Goal: Task Accomplishment & Management: Complete application form

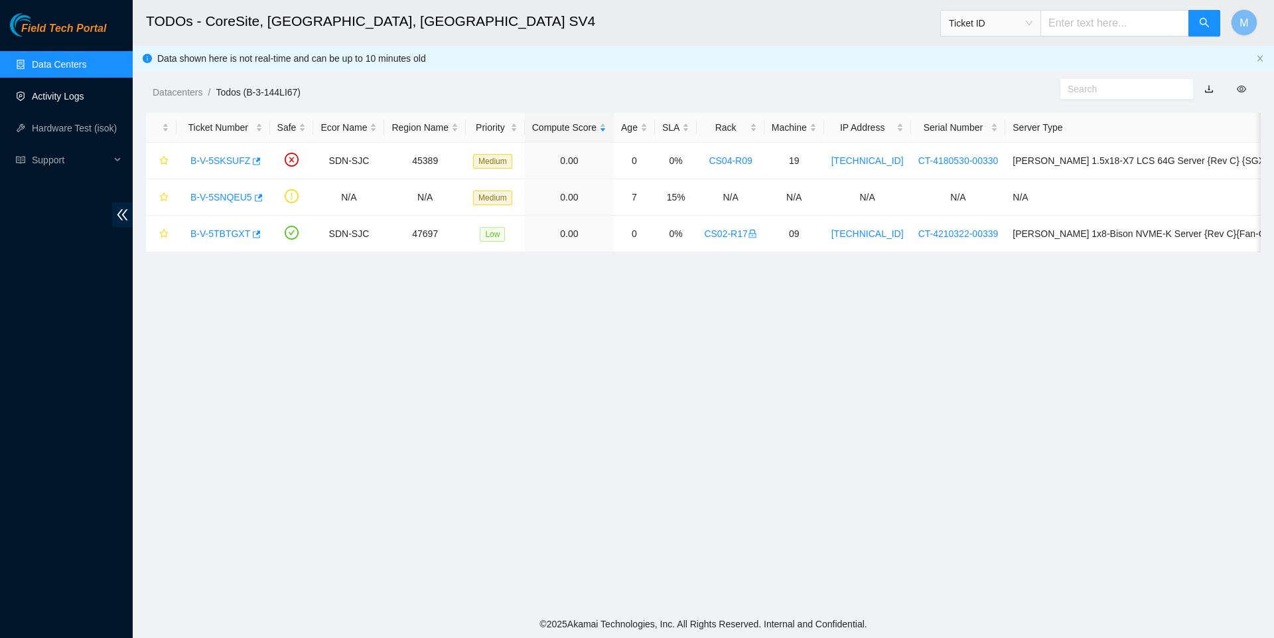
click at [52, 91] on link "Activity Logs" at bounding box center [58, 96] width 52 height 11
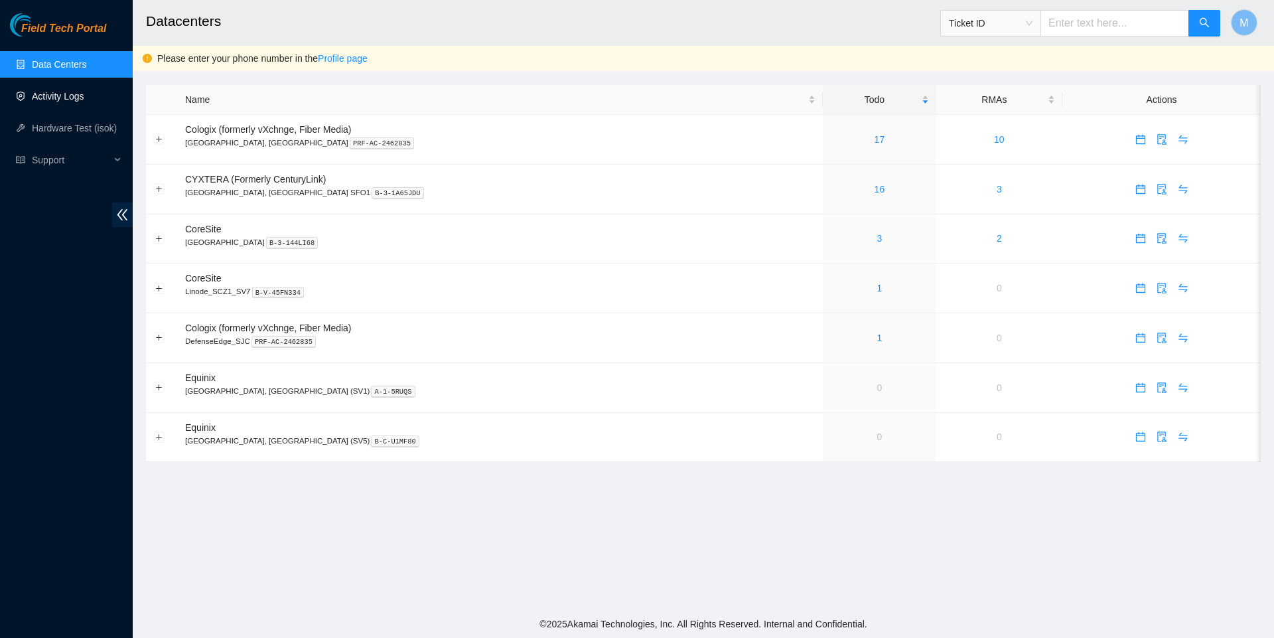
click at [77, 99] on link "Activity Logs" at bounding box center [58, 96] width 52 height 11
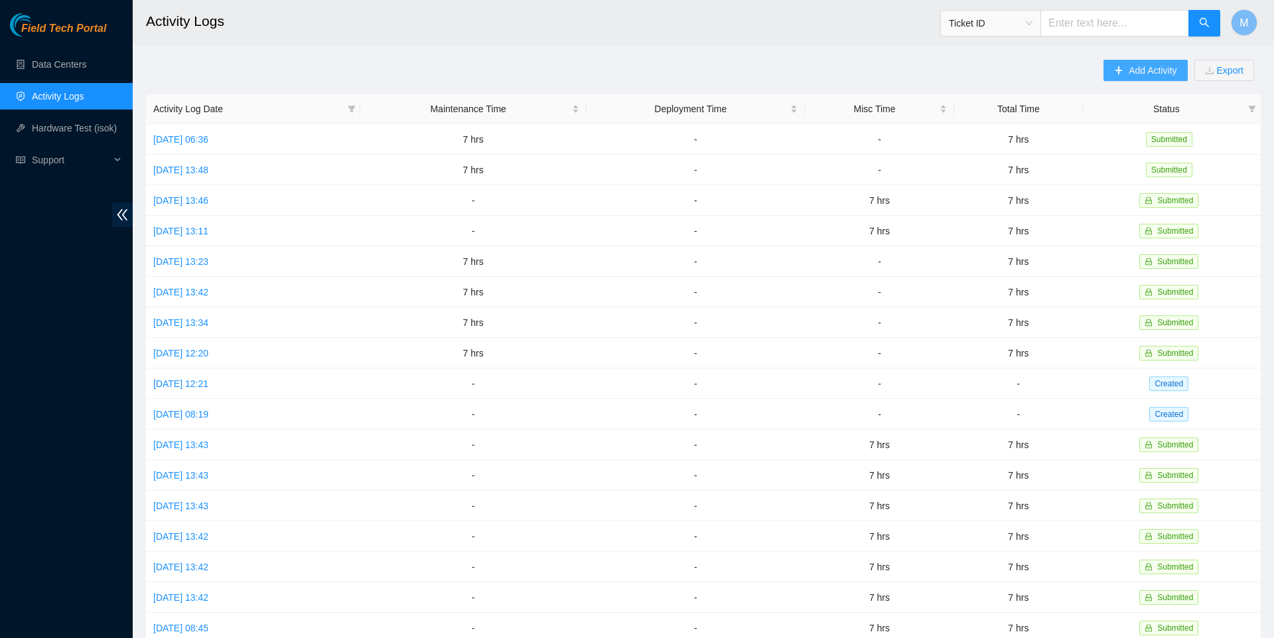
click at [1114, 66] on icon "plus" at bounding box center [1118, 70] width 9 height 9
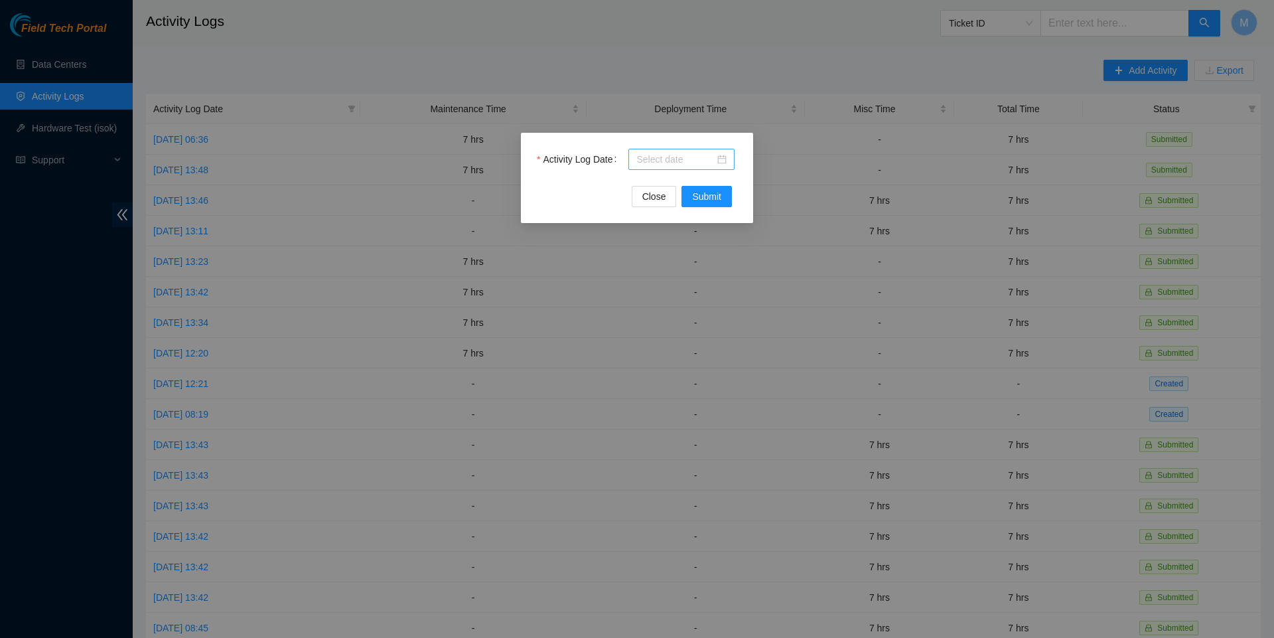
click at [718, 165] on div at bounding box center [681, 159] width 90 height 15
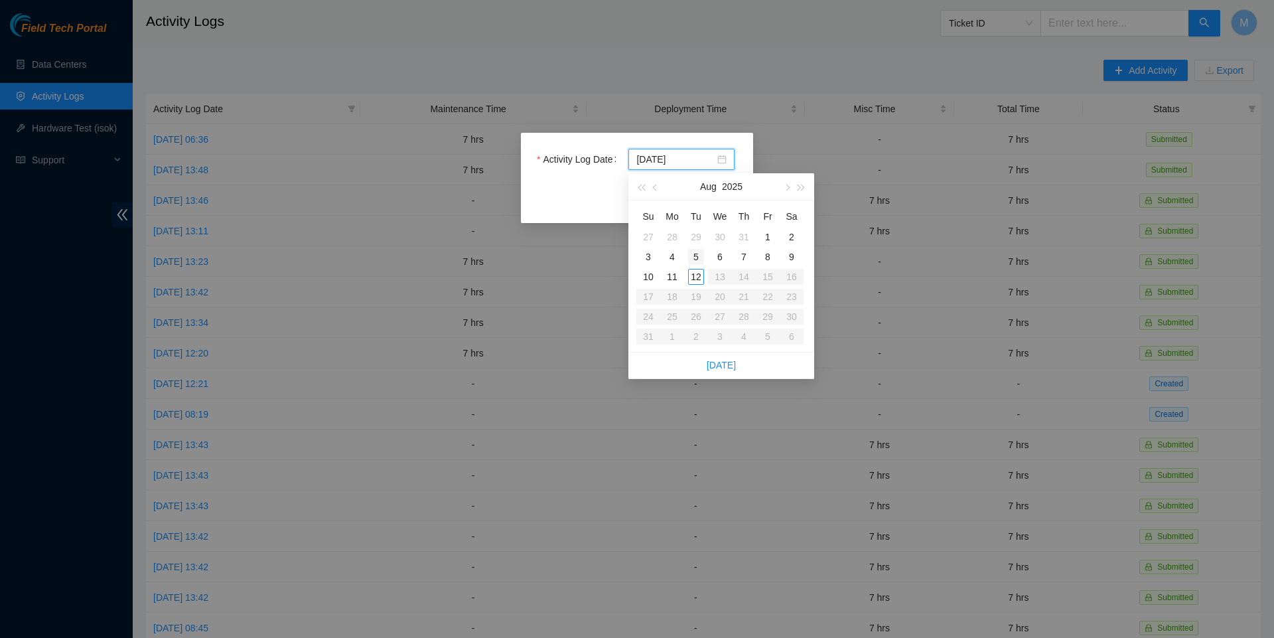
type input "[DATE]"
click at [744, 250] on div "7" at bounding box center [744, 257] width 16 height 16
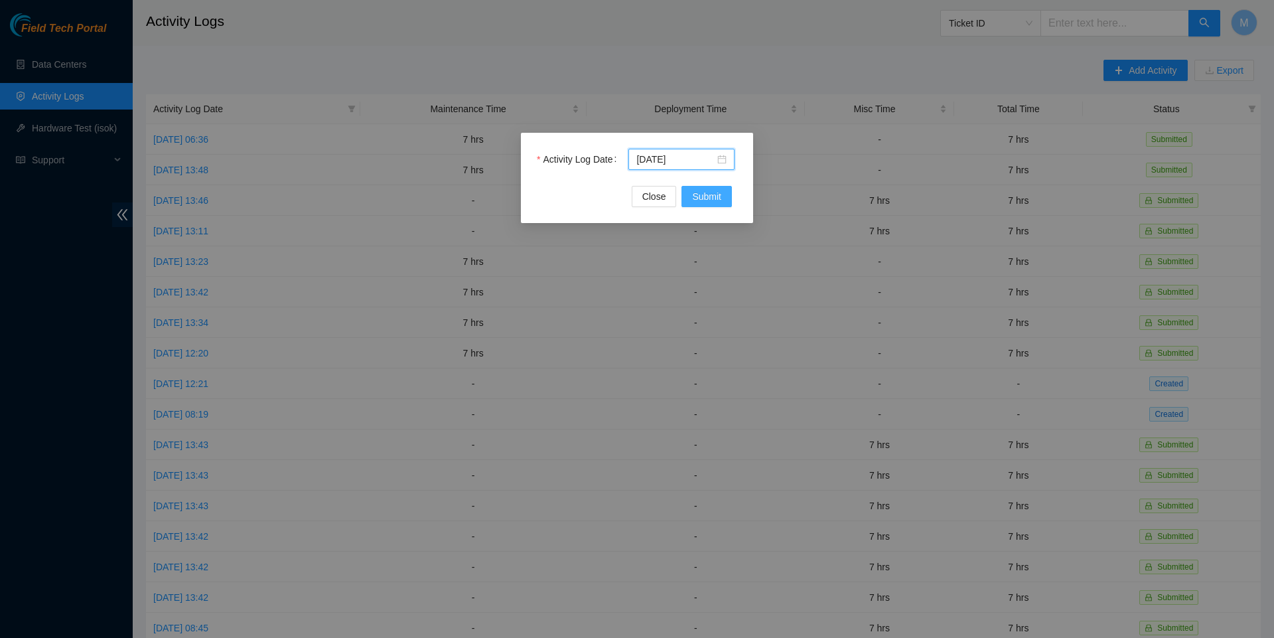
click at [710, 195] on span "Submit" at bounding box center [706, 196] width 29 height 15
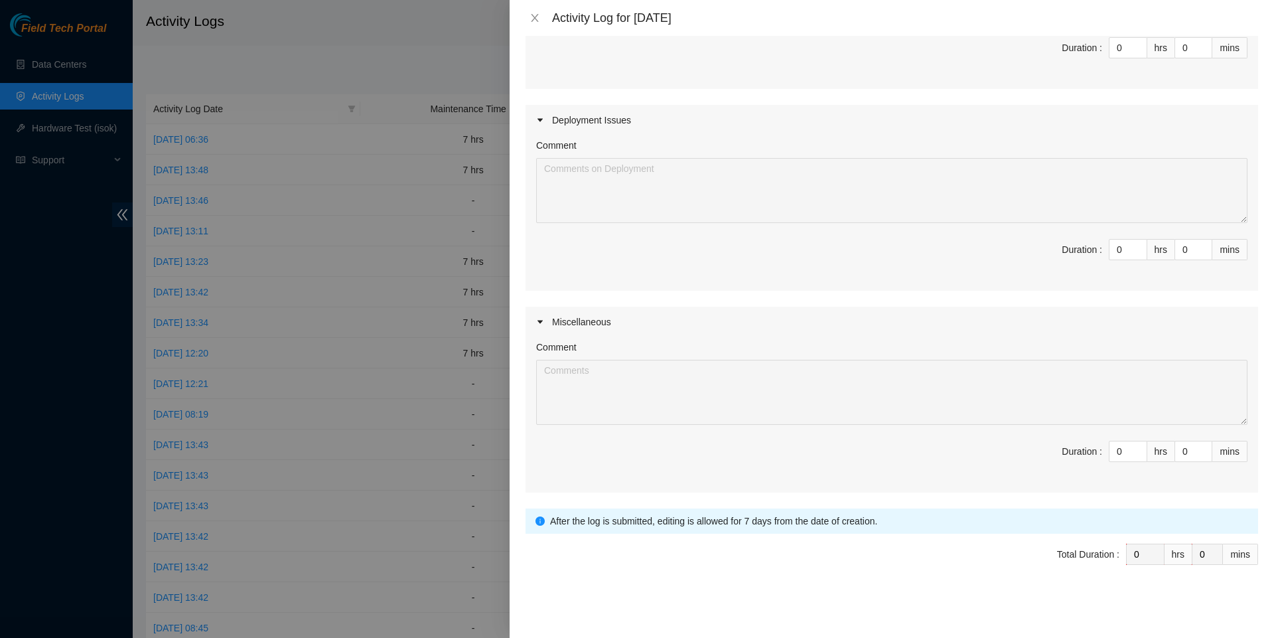
scroll to position [269, 0]
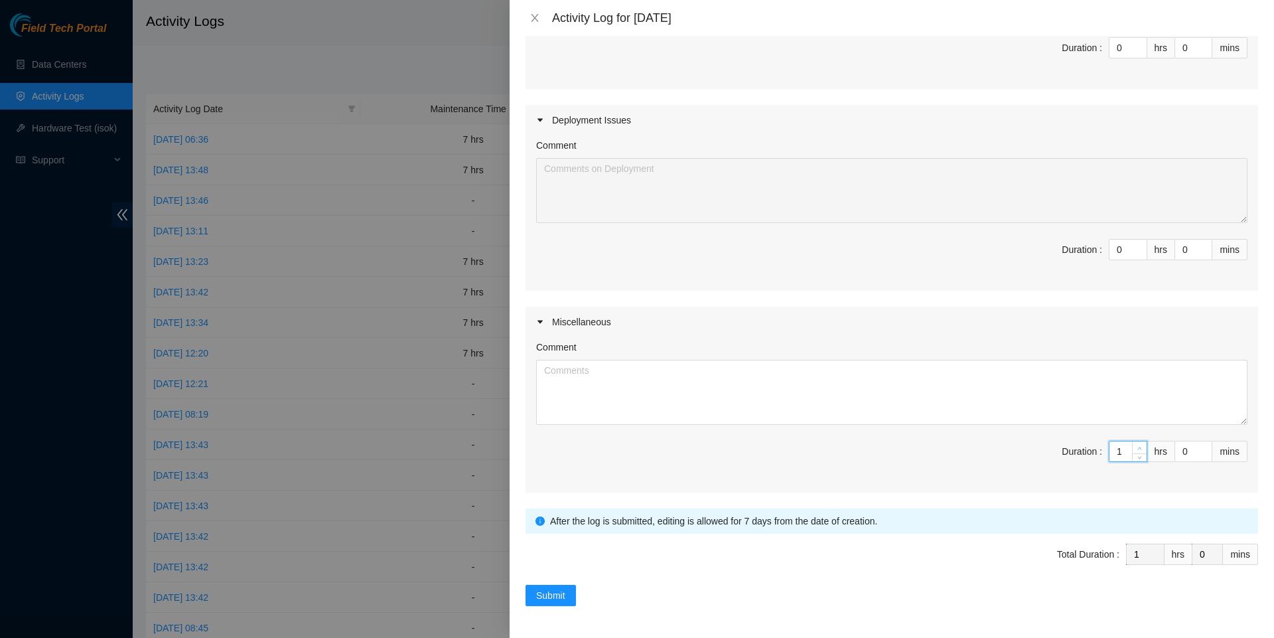
type input "1"
click at [1140, 446] on icon "up" at bounding box center [1139, 448] width 5 height 5
type input "2"
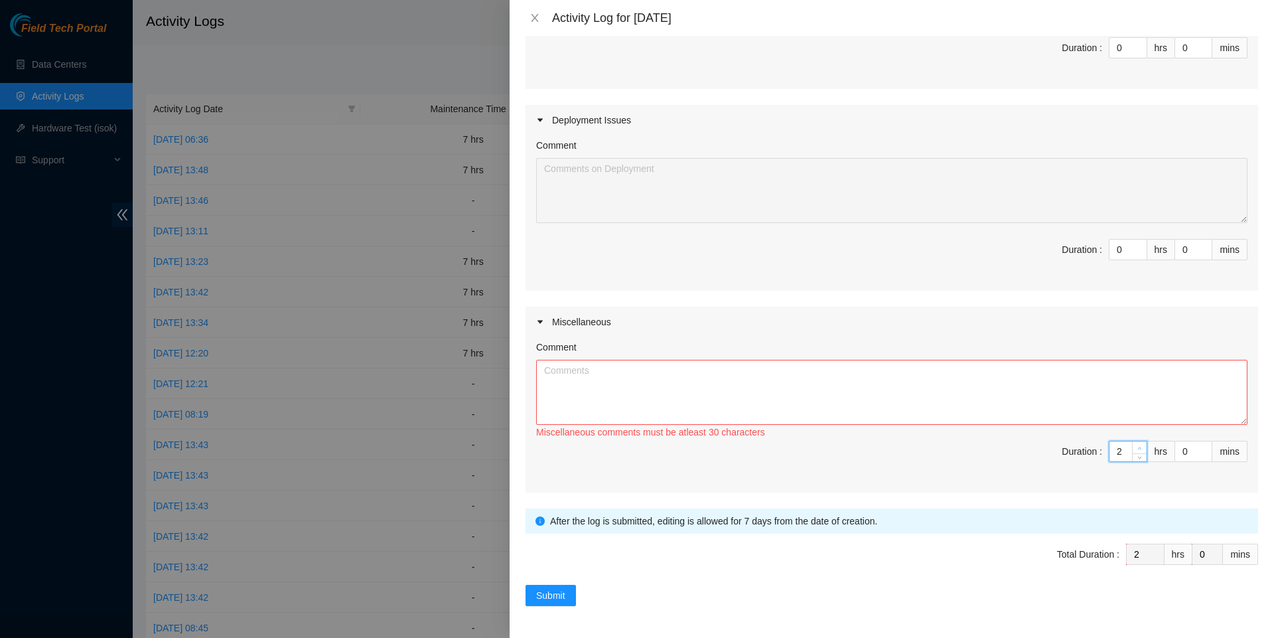
click at [1140, 446] on icon "up" at bounding box center [1139, 448] width 5 height 5
type input "3"
click at [1140, 446] on icon "up" at bounding box center [1139, 448] width 5 height 5
type input "4"
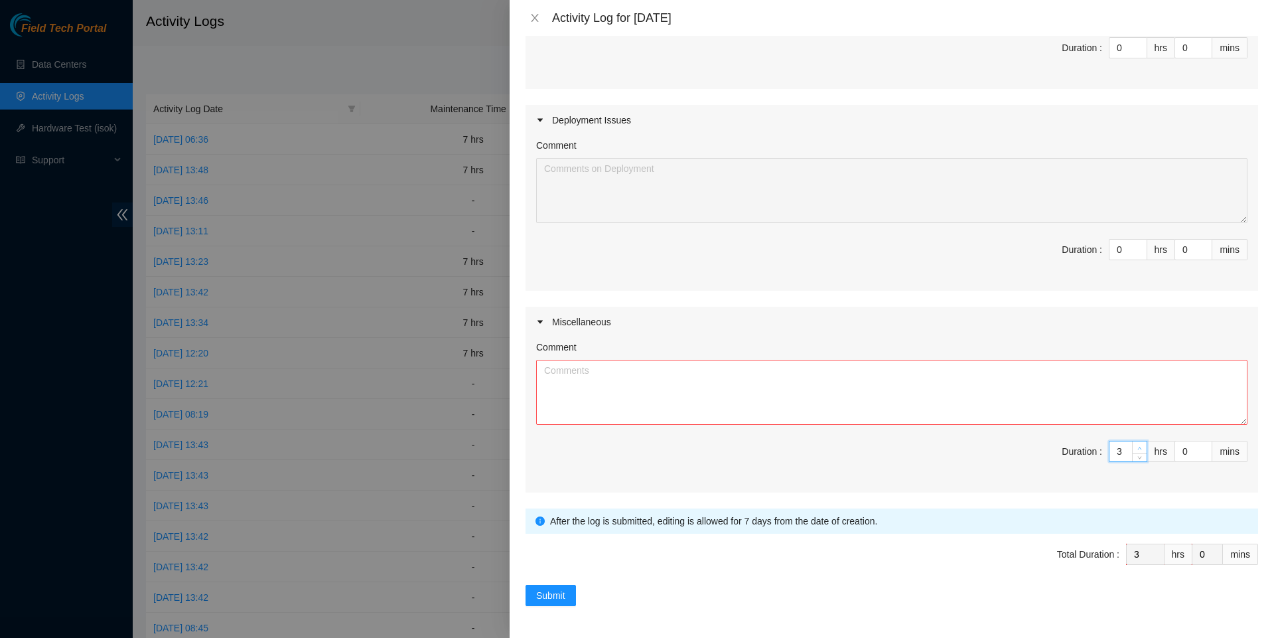
type input "4"
click at [1140, 446] on icon "up" at bounding box center [1139, 448] width 5 height 5
type input "5"
click at [1140, 446] on icon "up" at bounding box center [1139, 448] width 5 height 5
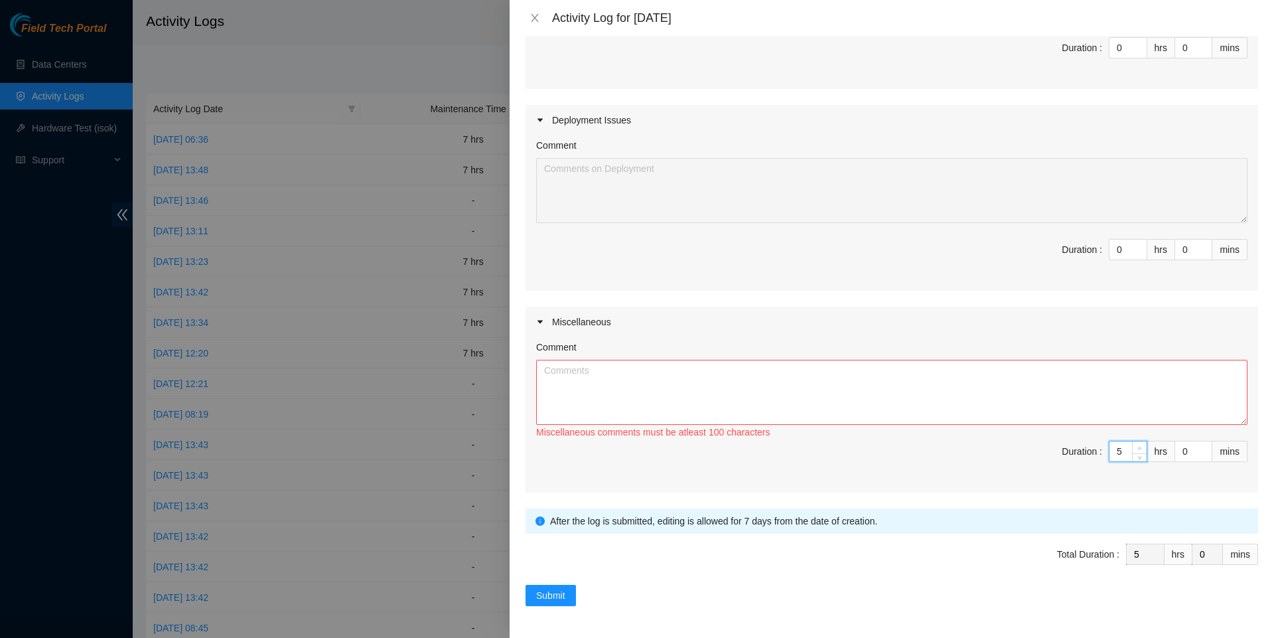
type input "6"
click at [1140, 446] on icon "up" at bounding box center [1139, 448] width 5 height 5
type input "7"
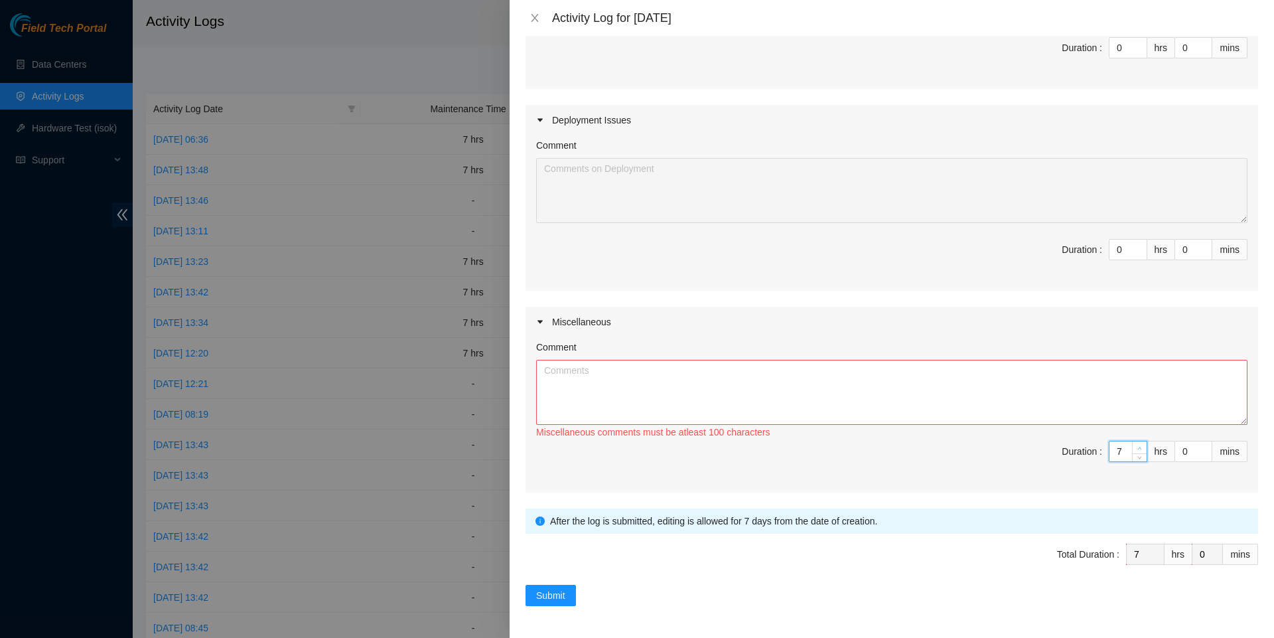
click at [1140, 446] on icon "up" at bounding box center [1139, 448] width 5 height 5
click at [1019, 365] on textarea "Comment" at bounding box center [891, 392] width 711 height 65
click at [594, 365] on textarea "Cleaned up colo floor" at bounding box center [891, 392] width 711 height 65
click at [752, 386] on textarea "Cleaned up crash carts and colo floor" at bounding box center [891, 392] width 711 height 65
click at [537, 362] on textarea "Cleaned up crash carts and colo floor." at bounding box center [891, 392] width 711 height 65
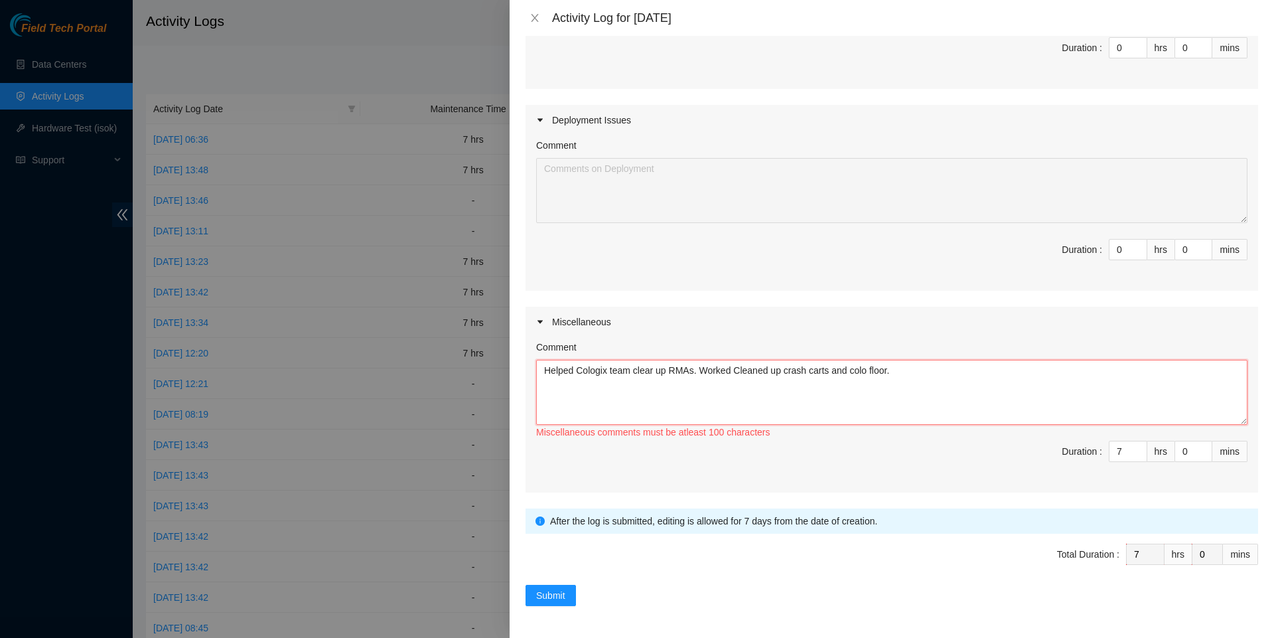
click at [1057, 396] on textarea "Helped Cologix team clear up RMAs. Worked Cleaned up crash carts and colo floor." at bounding box center [891, 392] width 711 height 65
type textarea "Helped Cologix team clear up RMAs. Worked Cleaned up crash carts and colo floor."
type input "6"
click at [1142, 453] on div "6" at bounding box center [1128, 451] width 38 height 21
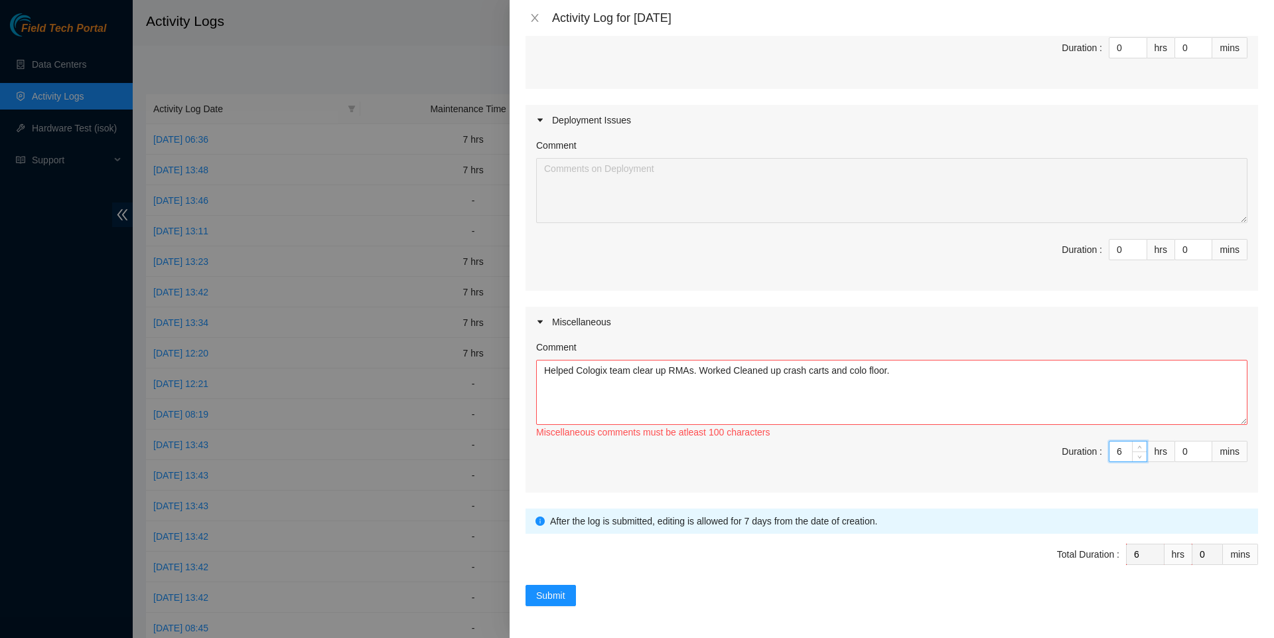
click at [1142, 454] on input "6" at bounding box center [1127, 451] width 37 height 20
click at [1142, 454] on div "6" at bounding box center [1128, 451] width 38 height 21
type input "5"
click at [1142, 454] on span "Decrease Value" at bounding box center [1139, 456] width 15 height 10
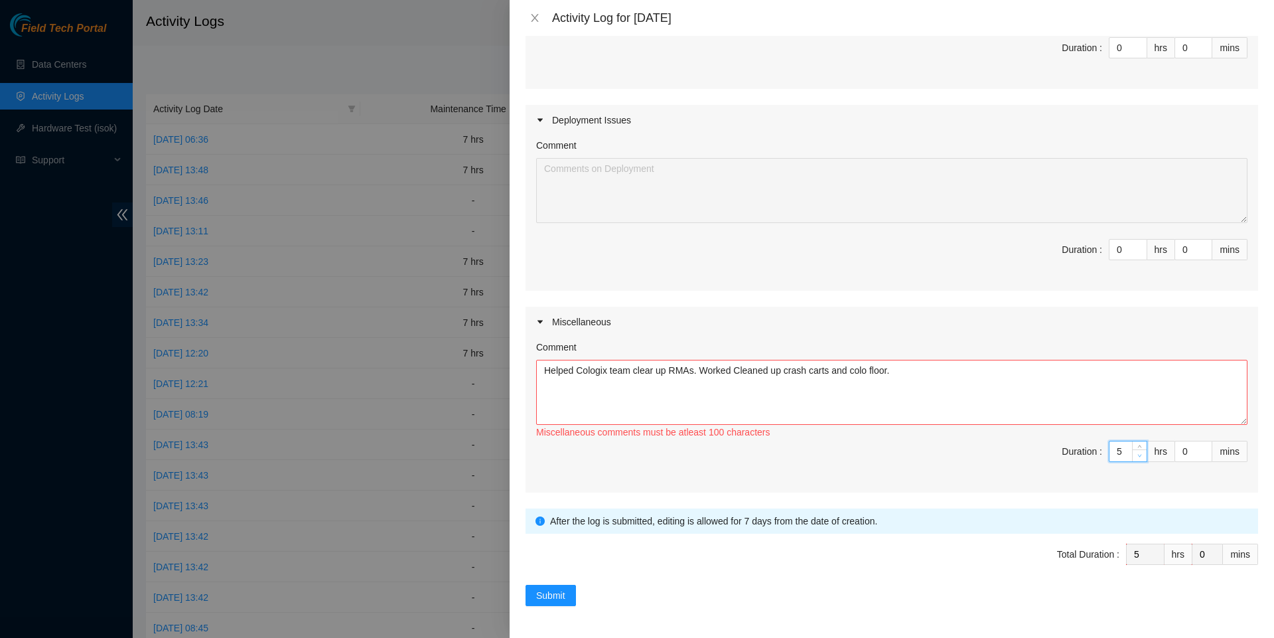
type input "4"
click at [1143, 454] on span "Decrease Value" at bounding box center [1139, 455] width 15 height 12
type input "3"
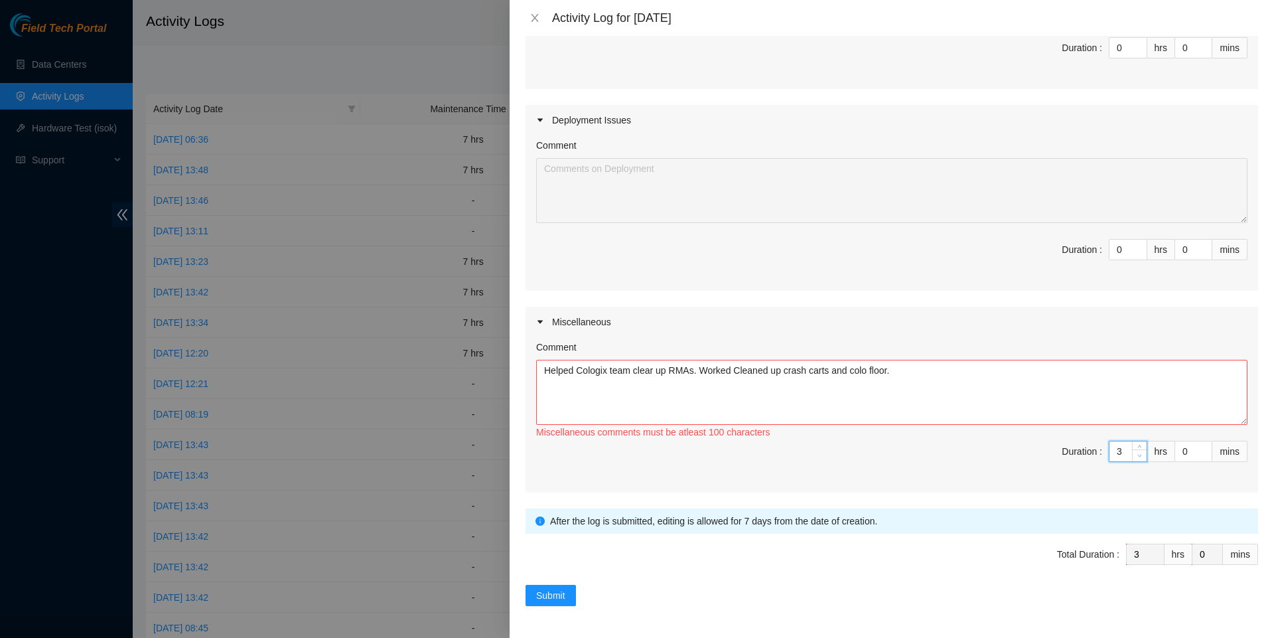
click at [1143, 455] on span "Decrease Value" at bounding box center [1139, 455] width 15 height 12
click at [1022, 394] on textarea "Helped Cologix team clear up RMAs. Worked Cleaned up crash carts and colo floor." at bounding box center [891, 392] width 711 height 65
click at [709, 369] on textarea "Helped Cologix team clear up RMAs. Worked Cleaned up crash carts and colo floor." at bounding box center [891, 392] width 711 height 65
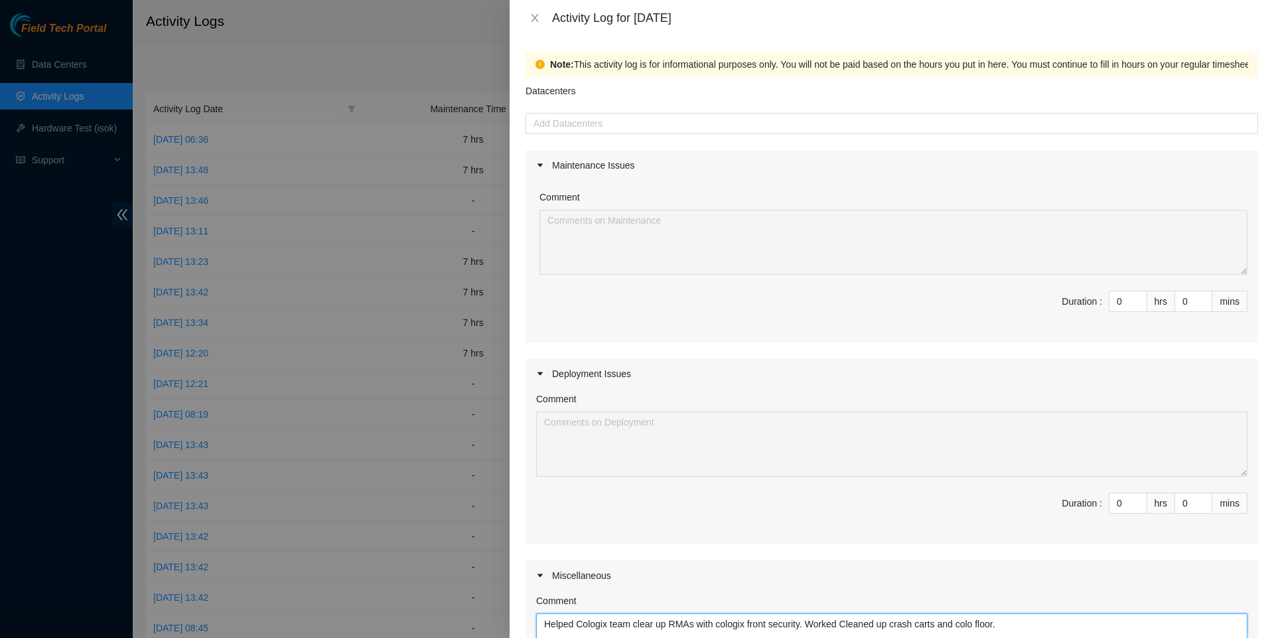
scroll to position [0, 0]
type textarea "Helped Cologix team clear up RMAs with cologix front security. Worked Cleaned u…"
type input "1"
type input "4"
click at [1140, 300] on icon "up" at bounding box center [1139, 298] width 5 height 5
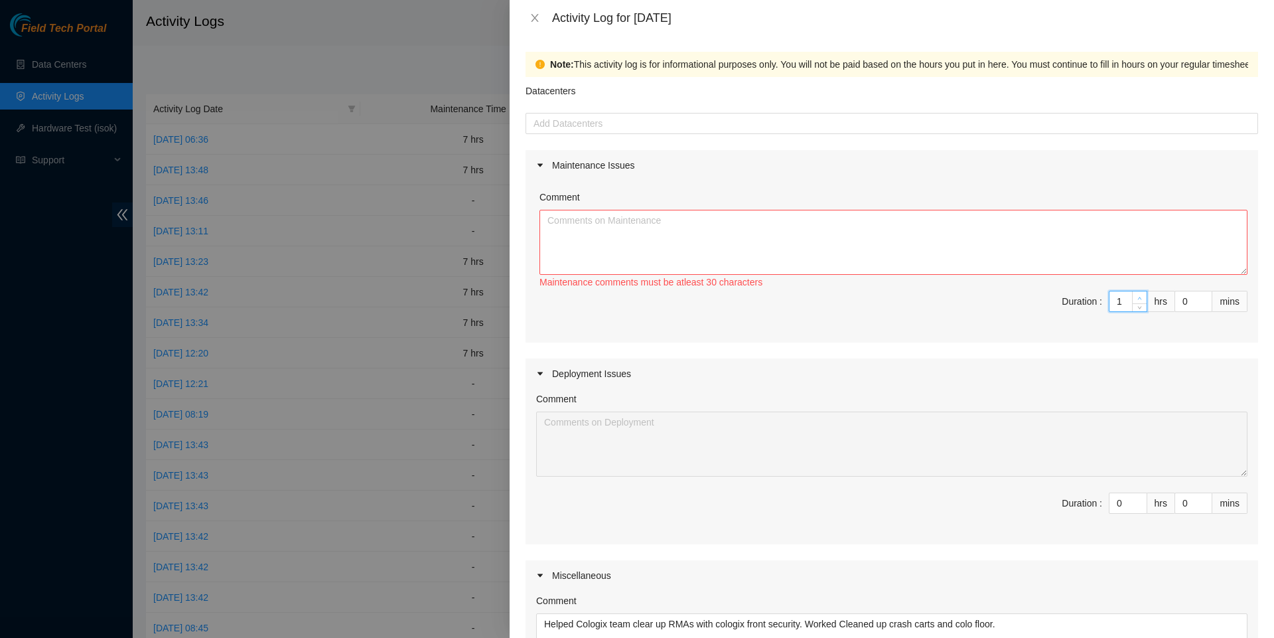
type input "2"
type input "5"
click at [1140, 300] on icon "up" at bounding box center [1139, 298] width 5 height 5
type input "3"
type input "6"
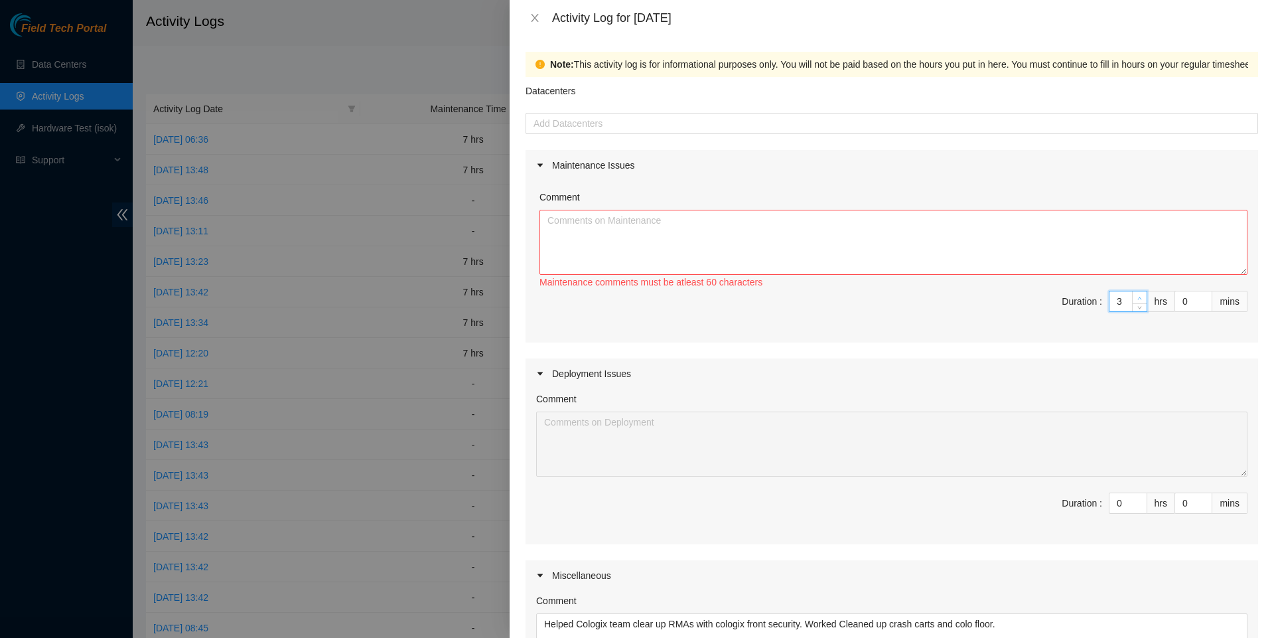
click at [1140, 300] on icon "up" at bounding box center [1139, 298] width 5 height 5
type input "4"
type input "7"
click at [1140, 300] on icon "up" at bounding box center [1139, 298] width 5 height 5
click at [1033, 244] on textarea "Comment" at bounding box center [893, 242] width 708 height 65
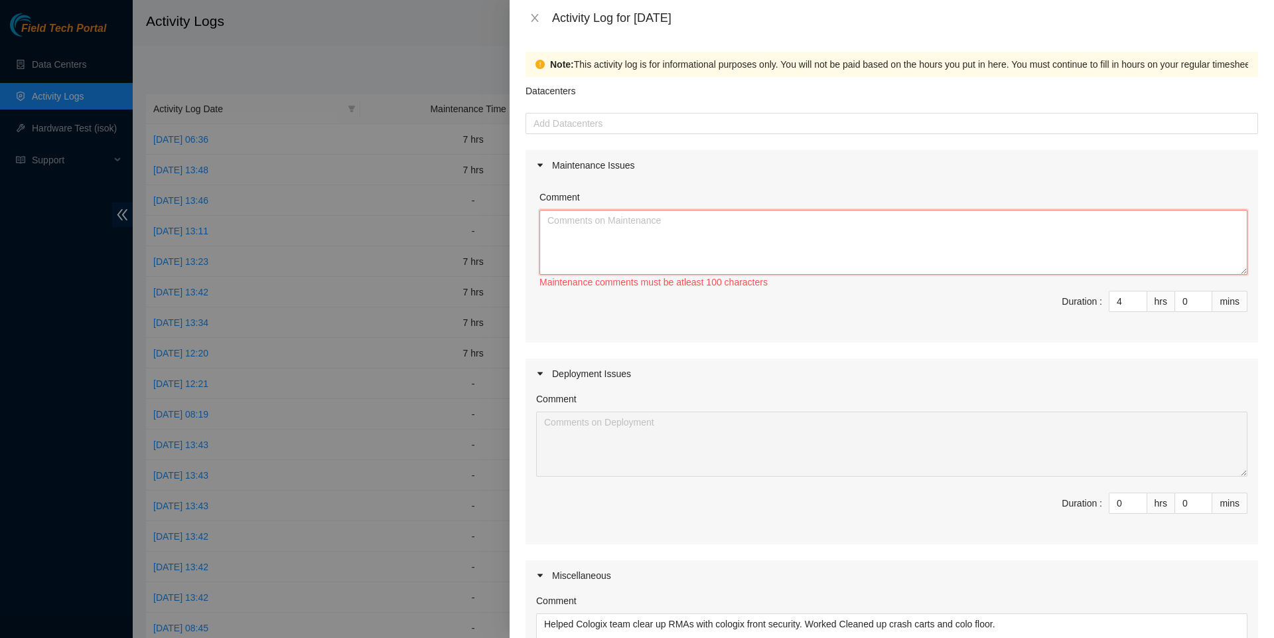
paste textarea "Verified location: Coresite_panel = ODP.B.SHELF.1.SLOT.A (CR01.MDF.01) 5 / 6 ra…"
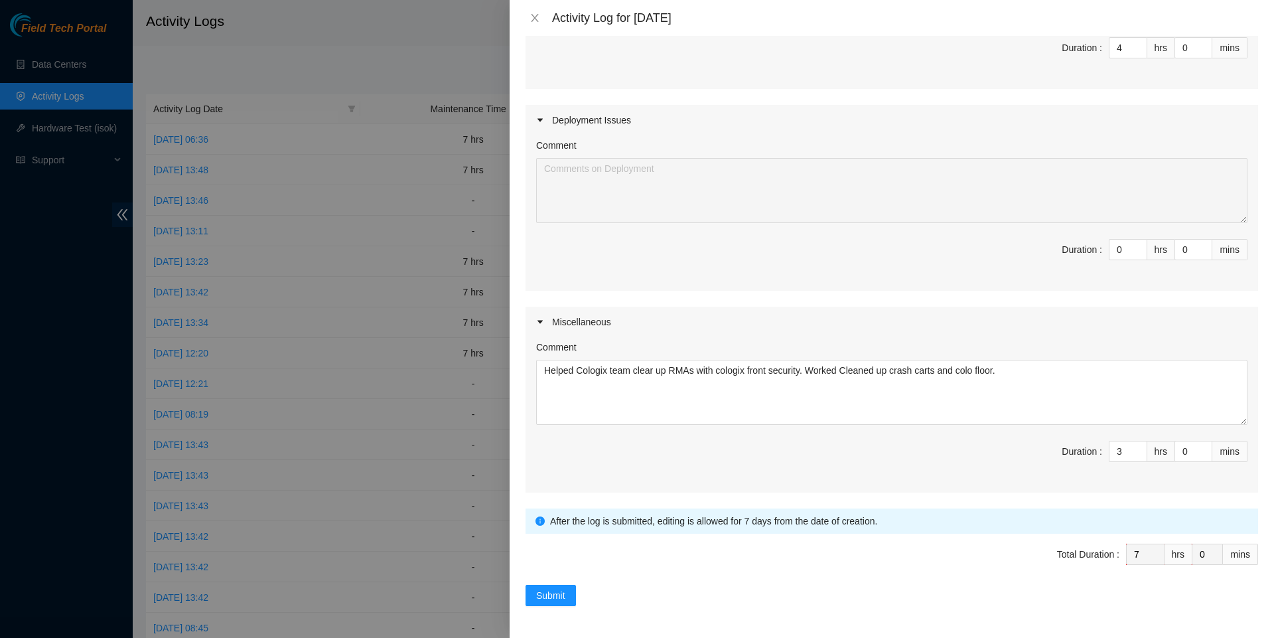
scroll to position [269, 0]
type textarea "Verified location: Coresite_panel = ODP.B.SHELF.1.SLOT.A (CR01.MDF.01) 5 / 6 ra…"
click at [556, 598] on span "Submit" at bounding box center [550, 595] width 29 height 15
type input "0"
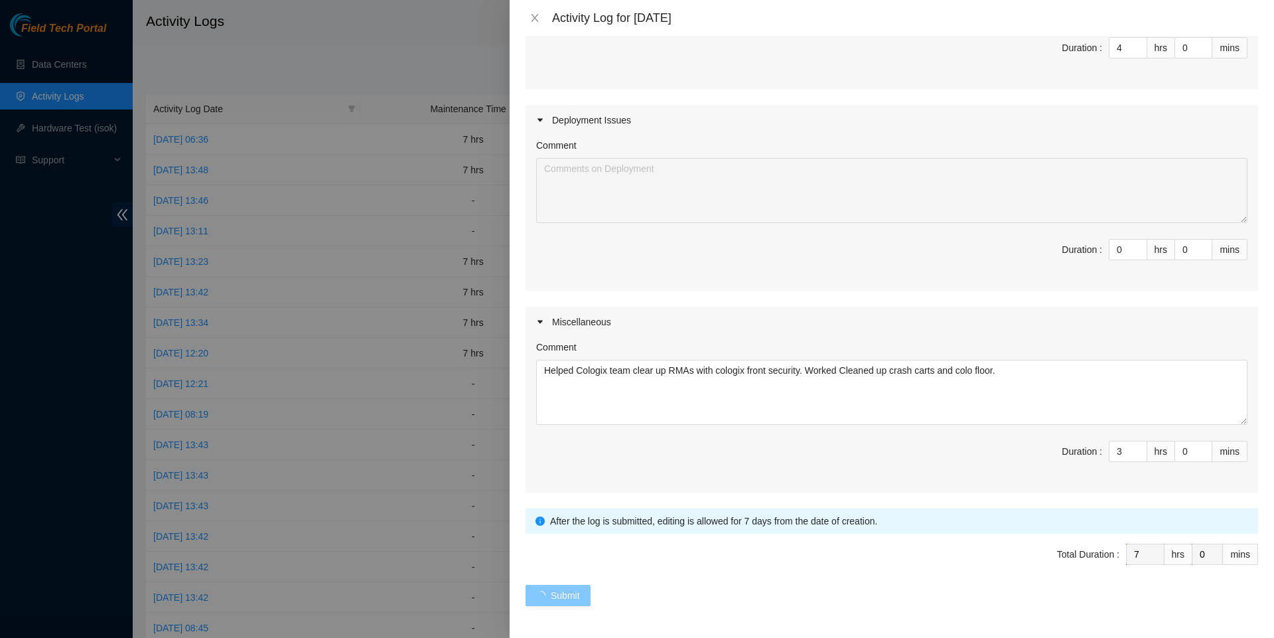
type input "0"
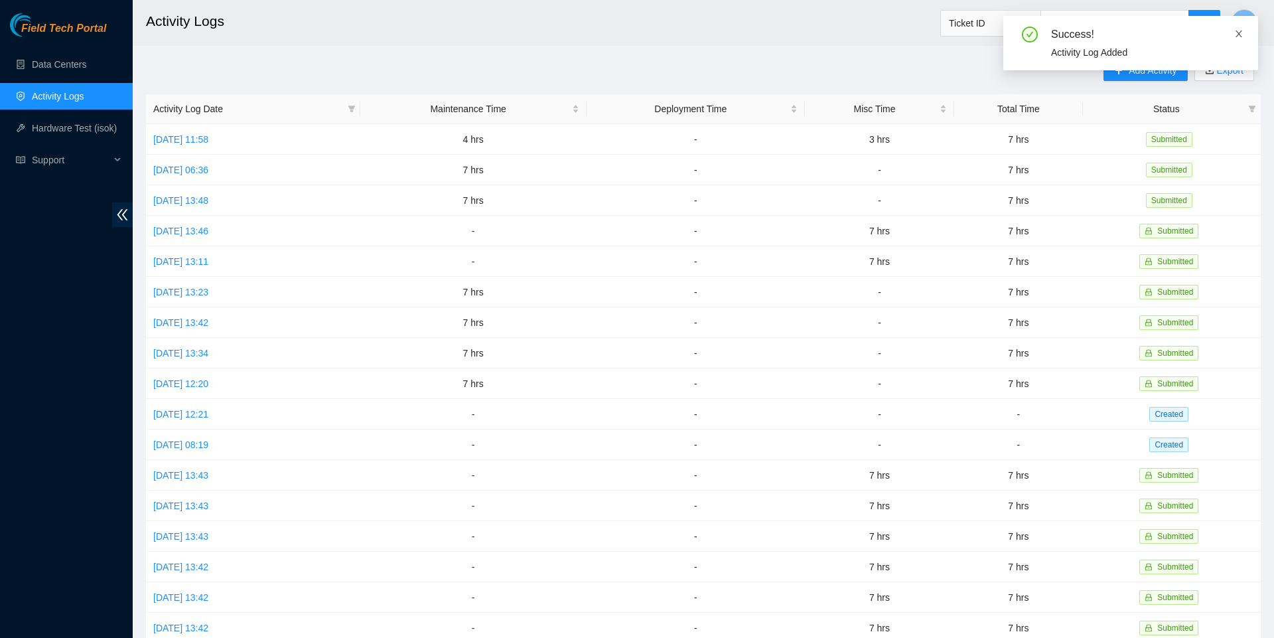
click at [1238, 35] on icon "close" at bounding box center [1238, 33] width 9 height 9
click at [1153, 73] on span "Add Activity" at bounding box center [1153, 70] width 48 height 15
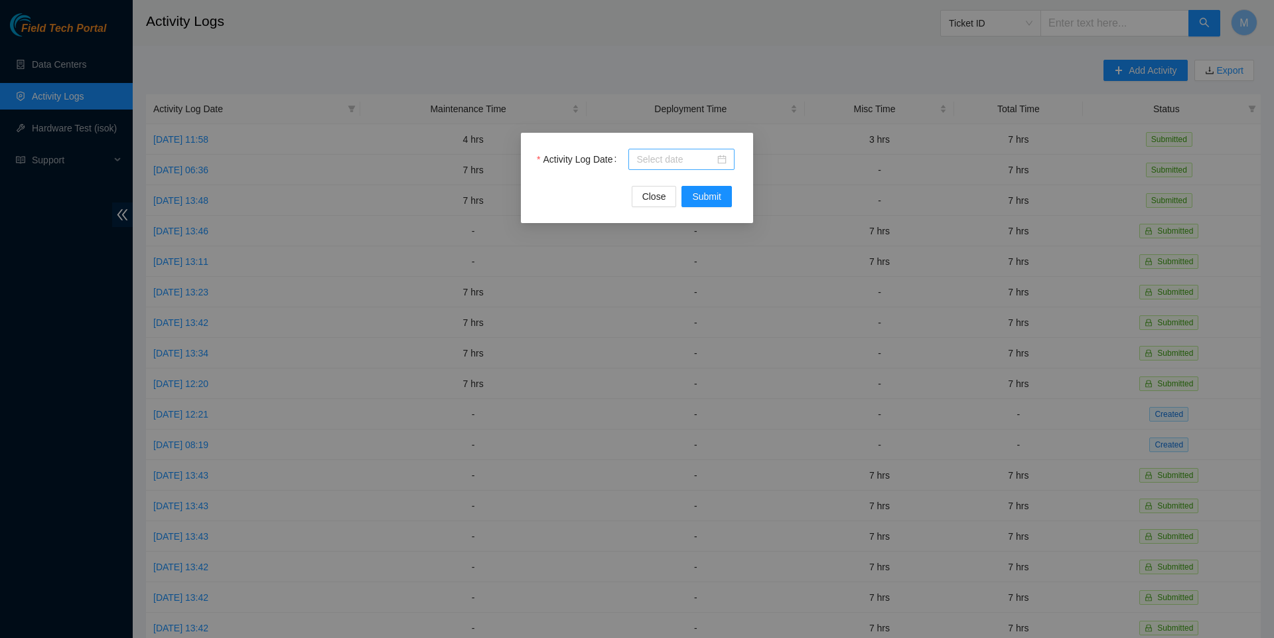
click at [723, 155] on div at bounding box center [681, 159] width 90 height 15
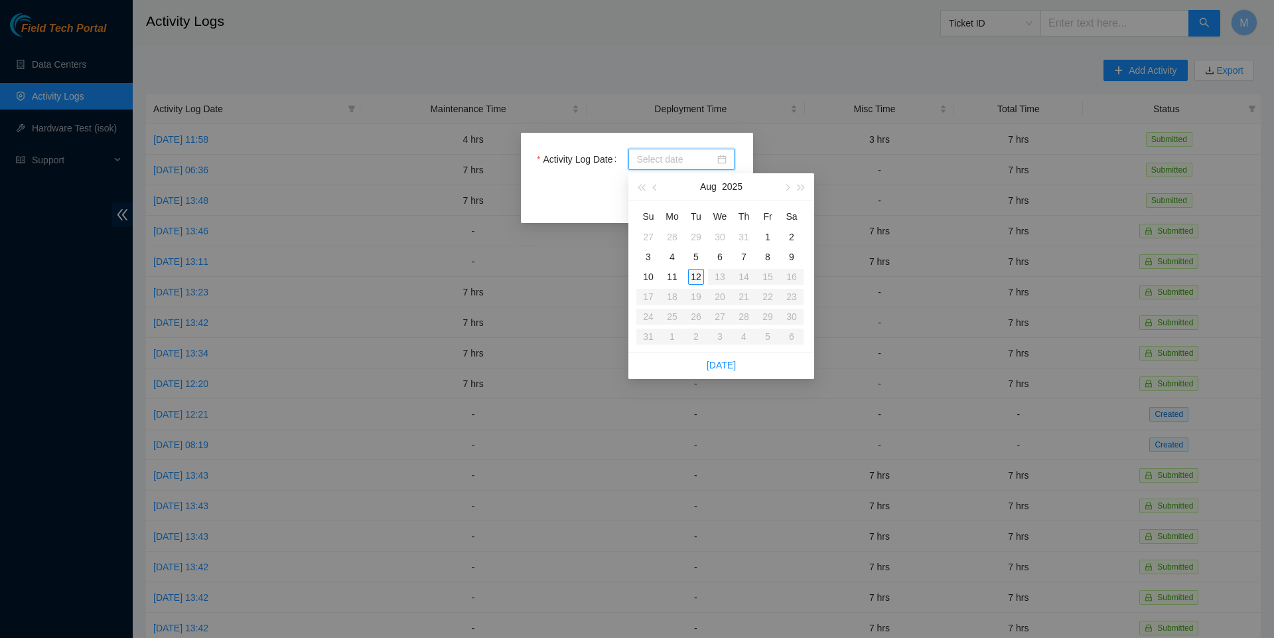
type input "[DATE]"
click at [675, 277] on div "11" at bounding box center [672, 277] width 16 height 16
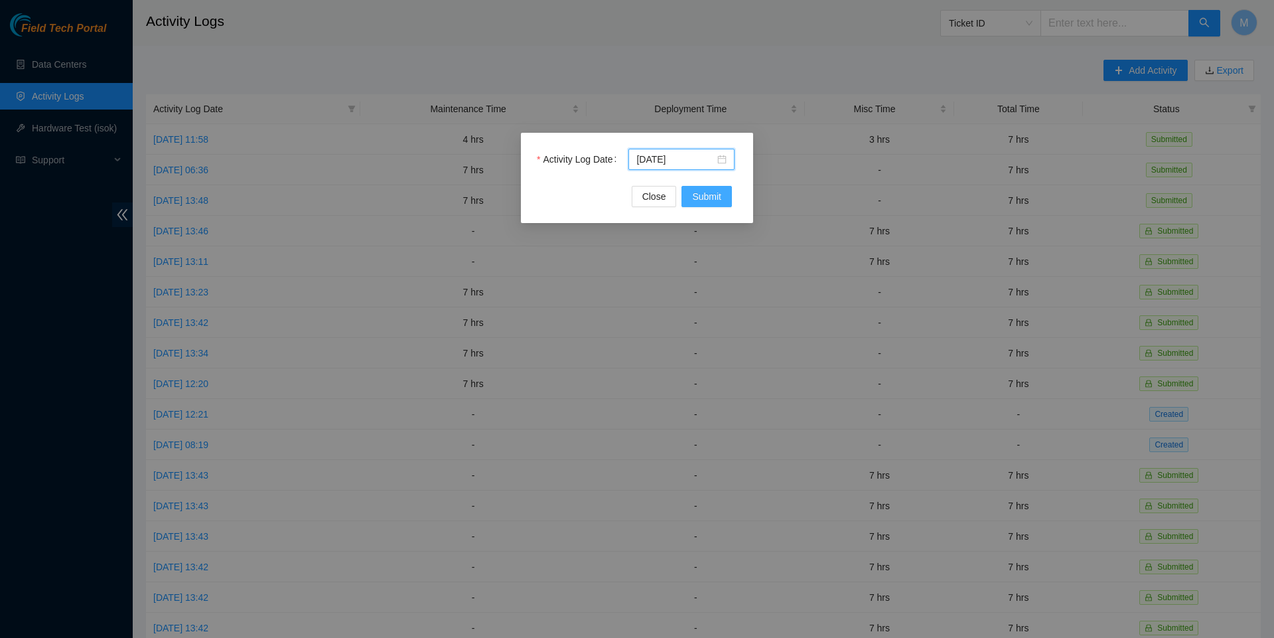
click at [706, 198] on span "Submit" at bounding box center [706, 196] width 29 height 15
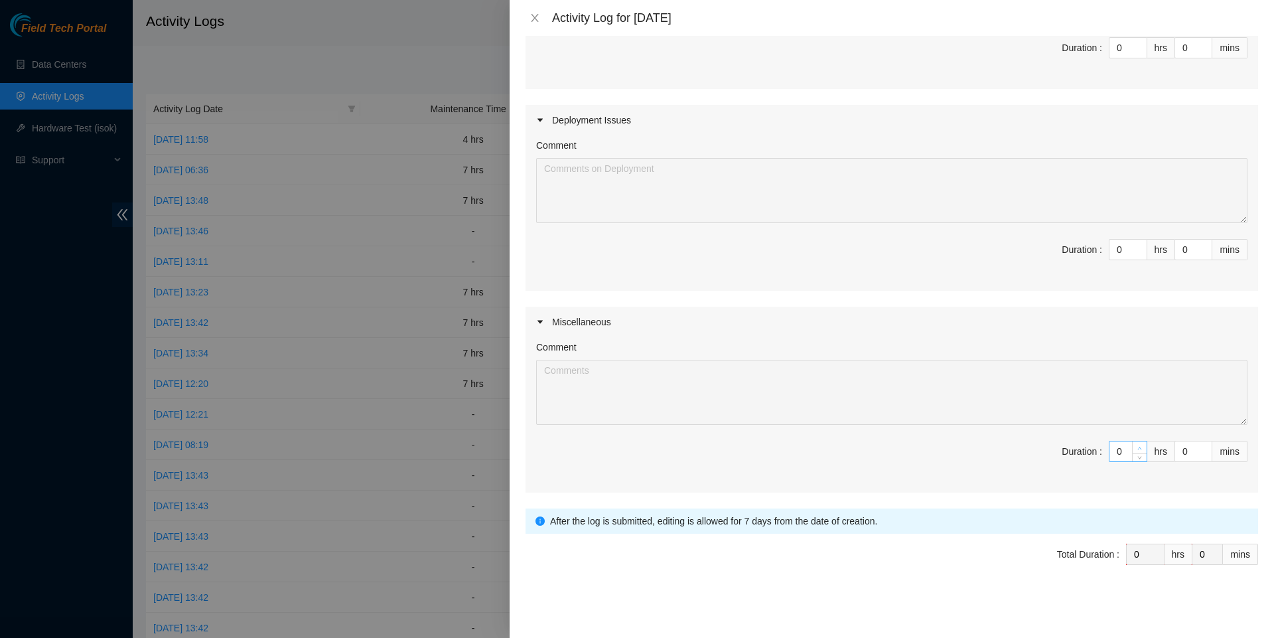
type input "1"
click at [1137, 446] on icon "up" at bounding box center [1139, 448] width 5 height 5
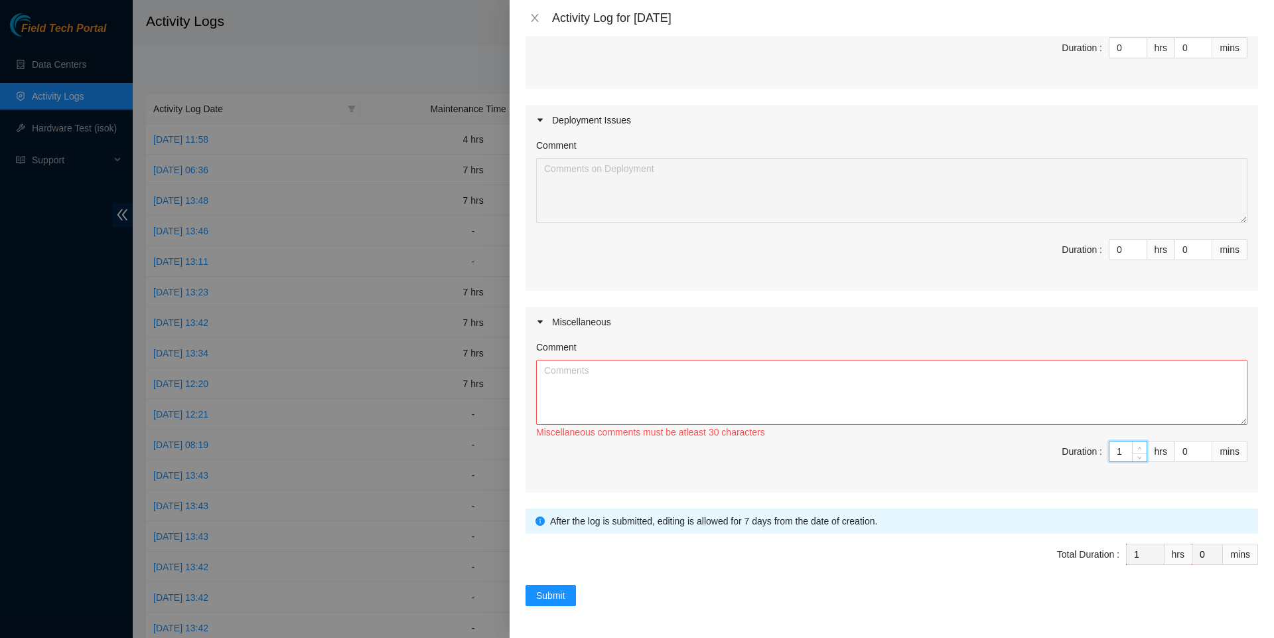
type input "2"
click at [1137, 446] on icon "up" at bounding box center [1139, 448] width 5 height 5
type input "3"
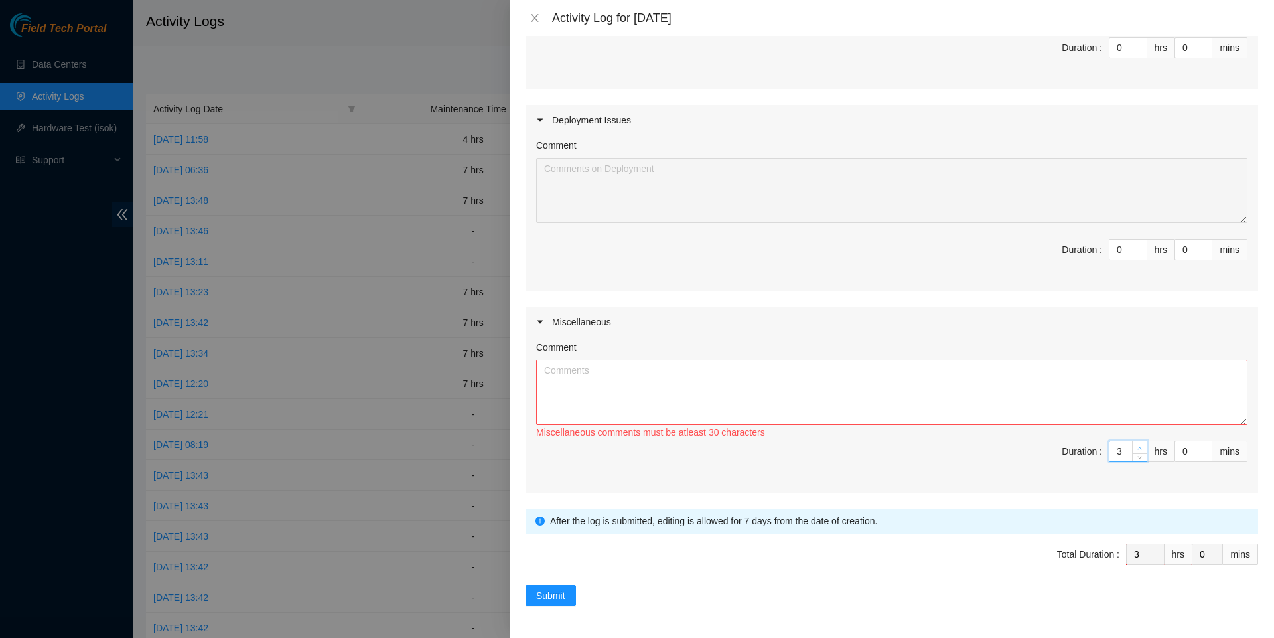
click at [1137, 446] on icon "up" at bounding box center [1139, 448] width 5 height 5
type input "4"
click at [1137, 446] on icon "up" at bounding box center [1139, 448] width 5 height 5
type input "5"
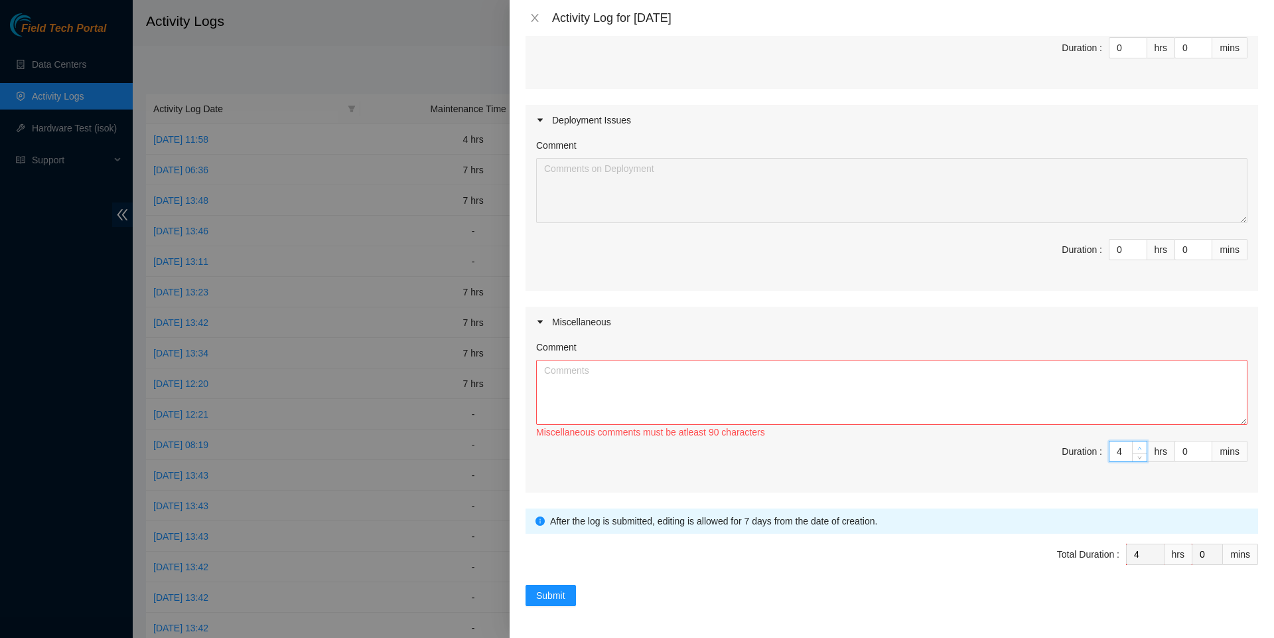
type input "5"
click at [1137, 446] on icon "up" at bounding box center [1139, 448] width 5 height 5
type input "6"
click at [1137, 446] on icon "up" at bounding box center [1139, 448] width 5 height 5
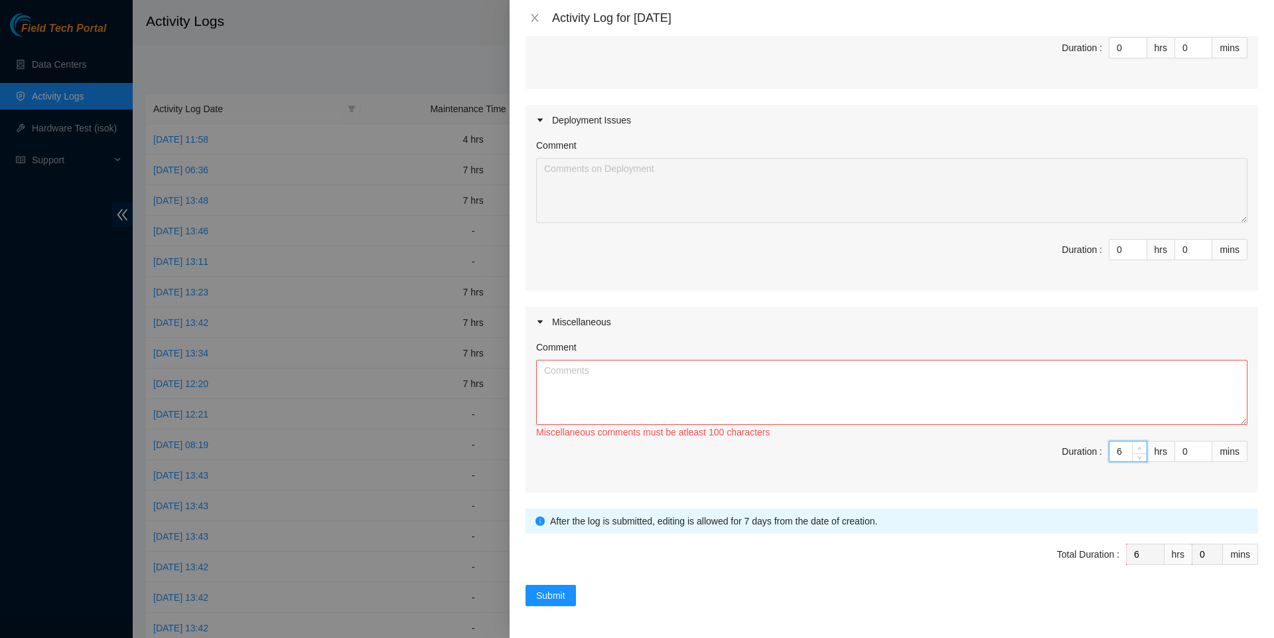
type input "7"
click at [1137, 446] on icon "up" at bounding box center [1139, 448] width 5 height 5
click at [1081, 410] on textarea "Comment" at bounding box center [891, 392] width 711 height 65
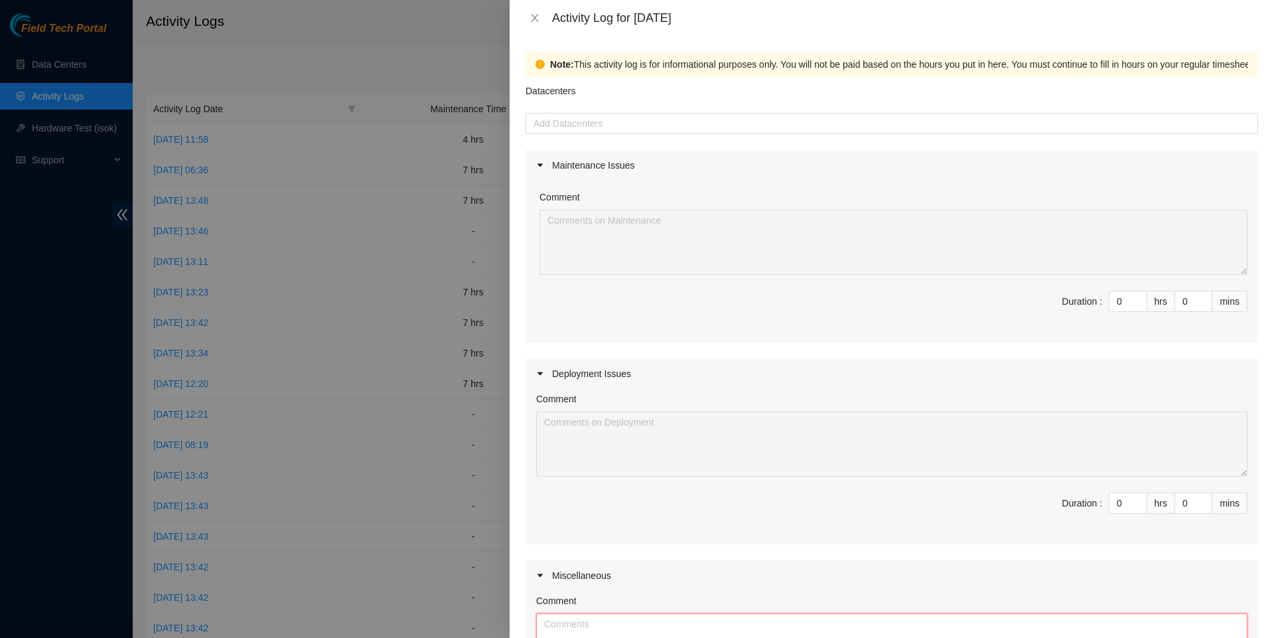
scroll to position [242, 0]
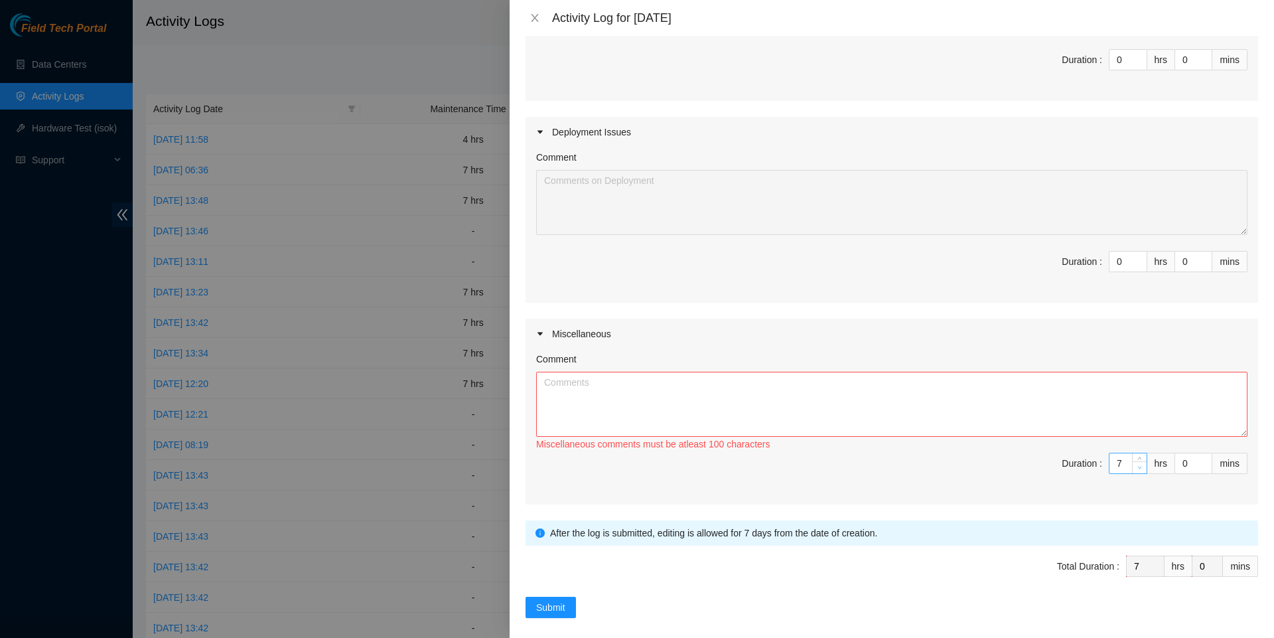
type input "6"
click at [1139, 470] on icon "down" at bounding box center [1139, 467] width 5 height 5
type input "5"
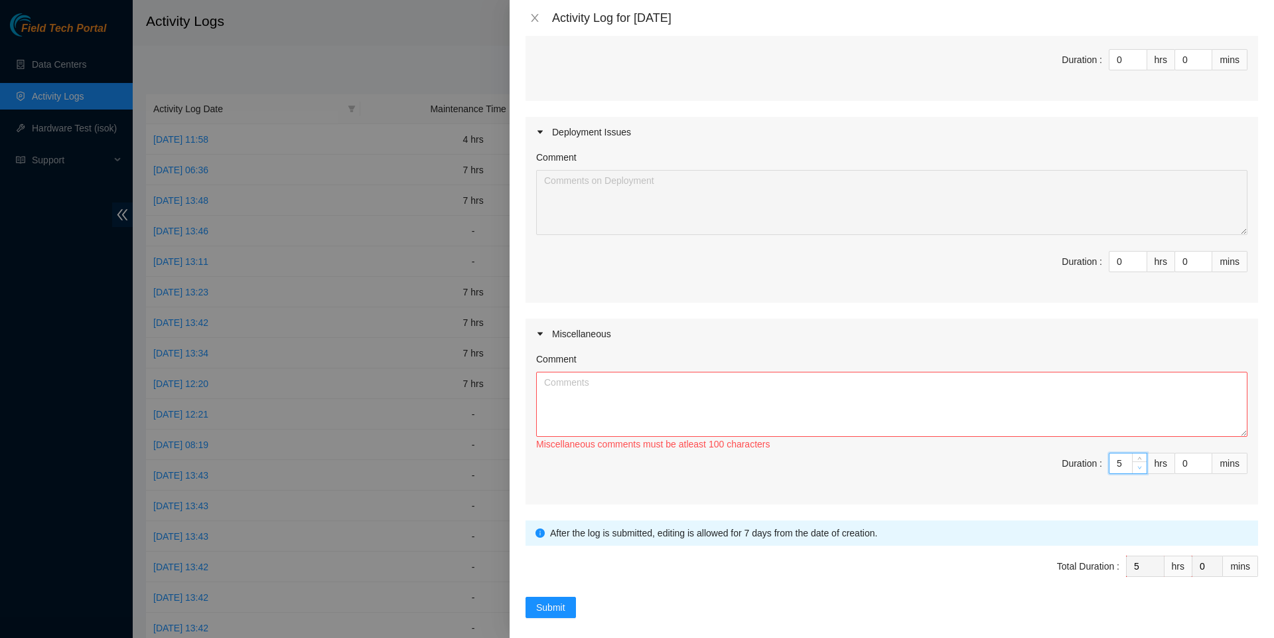
click at [1139, 470] on icon "down" at bounding box center [1139, 467] width 5 height 5
type input "4"
click at [1139, 470] on icon "down" at bounding box center [1139, 467] width 5 height 5
type input "3"
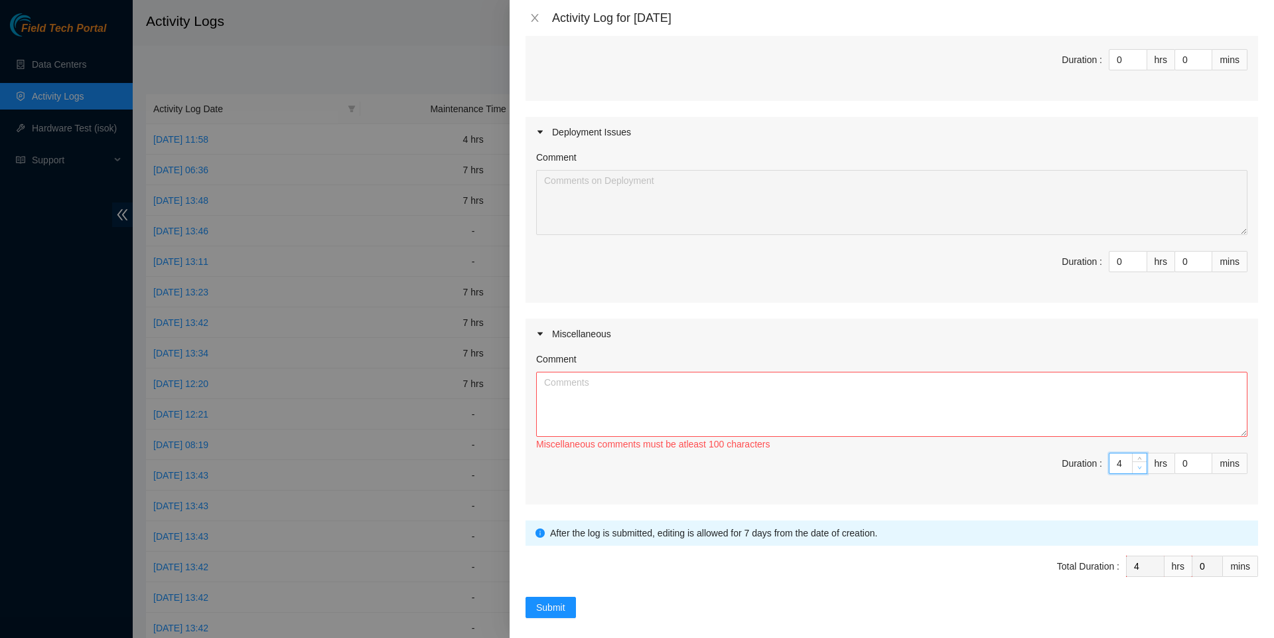
type input "3"
click at [1139, 470] on icon "down" at bounding box center [1139, 467] width 5 height 5
type input "2"
click at [1139, 470] on icon "down" at bounding box center [1139, 467] width 5 height 5
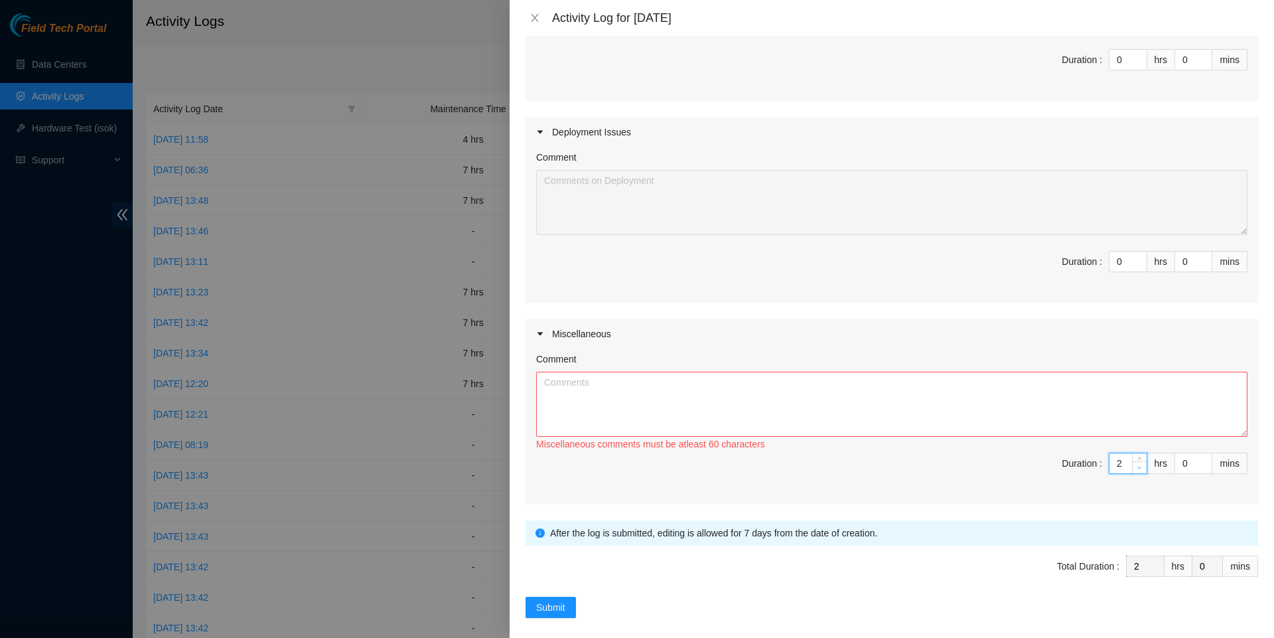
type input "1"
click at [1139, 470] on icon "down" at bounding box center [1139, 467] width 5 height 5
click at [1108, 451] on div "Miscellaneous comments must be atleast 30 characters" at bounding box center [891, 444] width 711 height 15
click at [1102, 423] on textarea "Comment" at bounding box center [891, 404] width 711 height 65
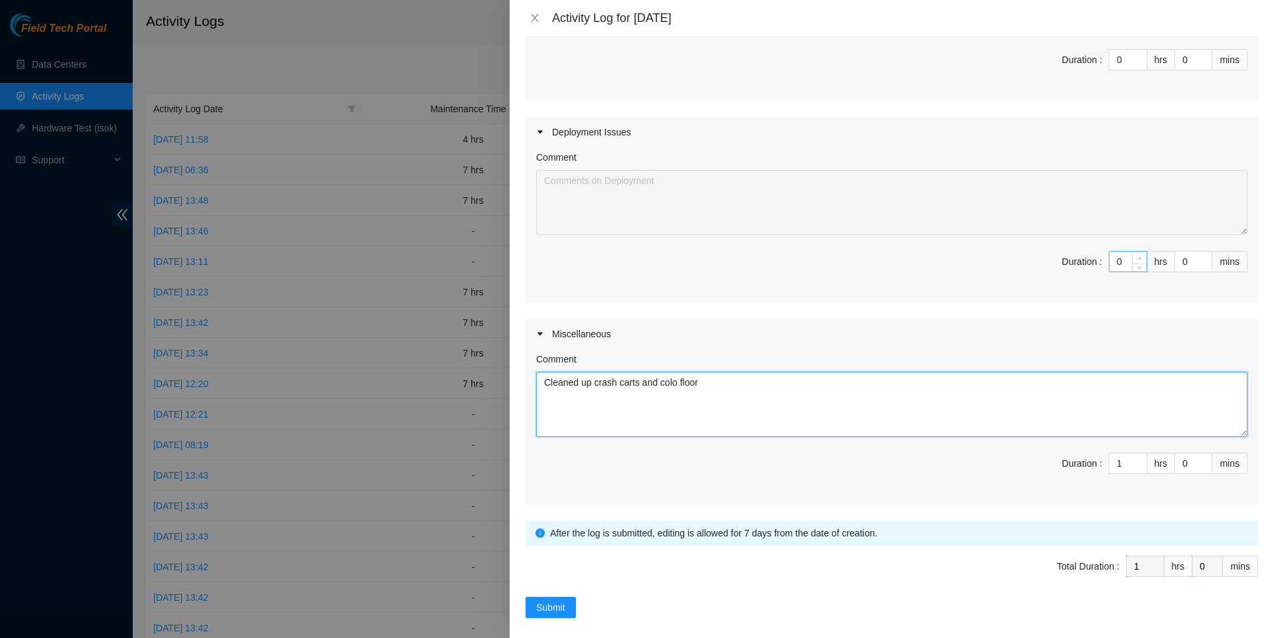
type textarea "Cleaned up crash carts and colo floor"
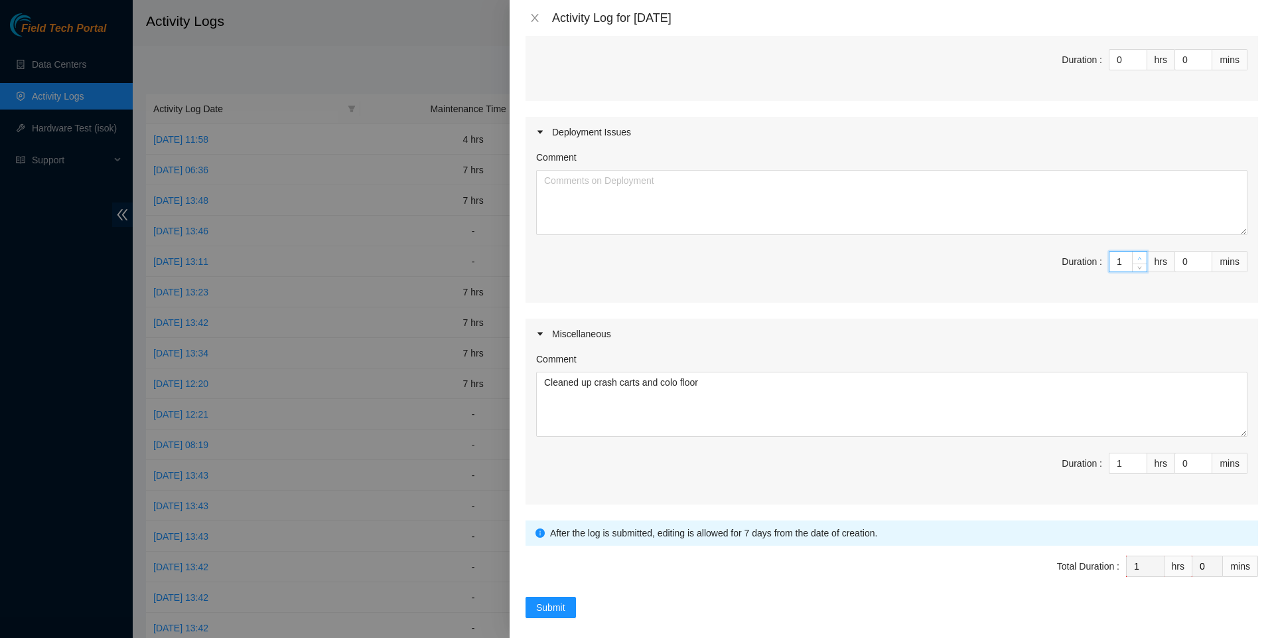
type input "1"
type input "2"
click at [1136, 262] on span "up" at bounding box center [1140, 258] width 8 height 8
type input "2"
type input "3"
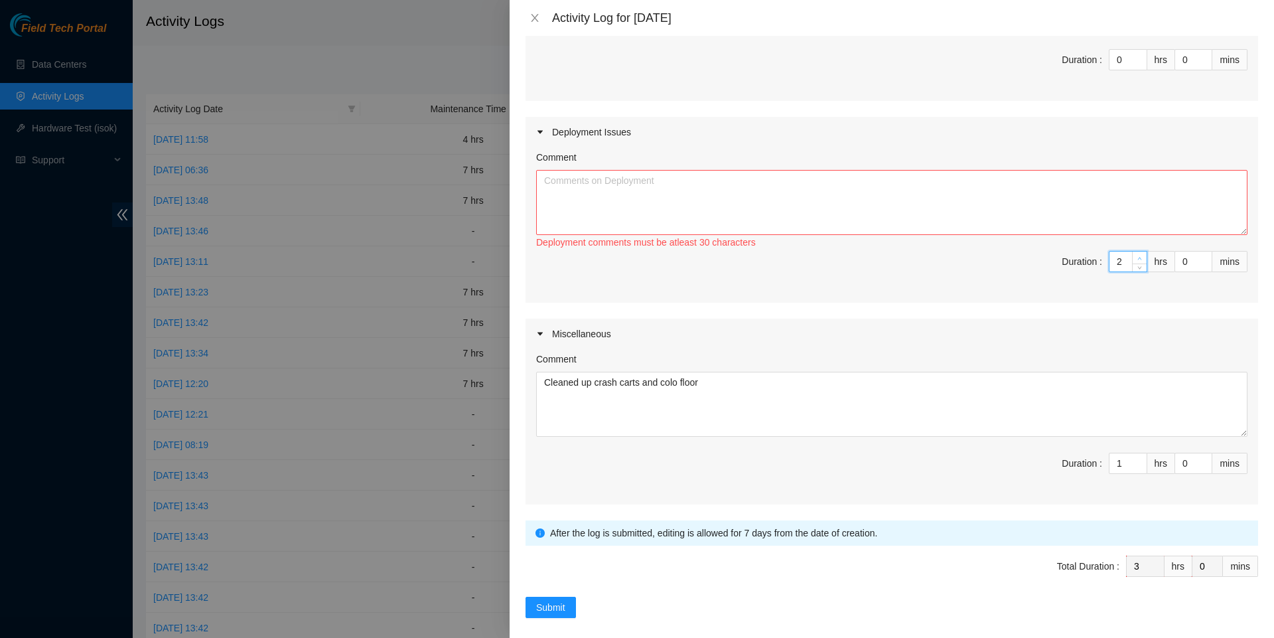
click at [1136, 262] on span "up" at bounding box center [1140, 258] width 8 height 8
type input "3"
type input "4"
click at [1136, 262] on span "up" at bounding box center [1140, 258] width 8 height 8
type input "4"
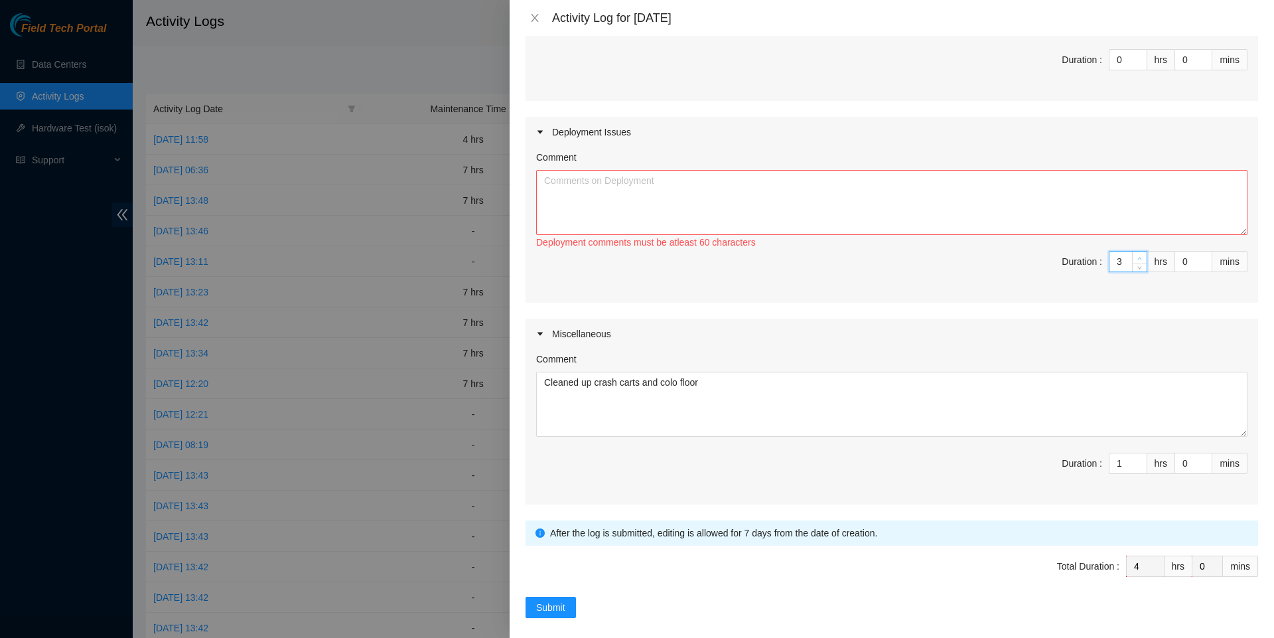
type input "5"
click at [1136, 262] on span "up" at bounding box center [1140, 258] width 8 height 8
type input "5"
type input "6"
click at [1136, 262] on span "up" at bounding box center [1140, 258] width 8 height 8
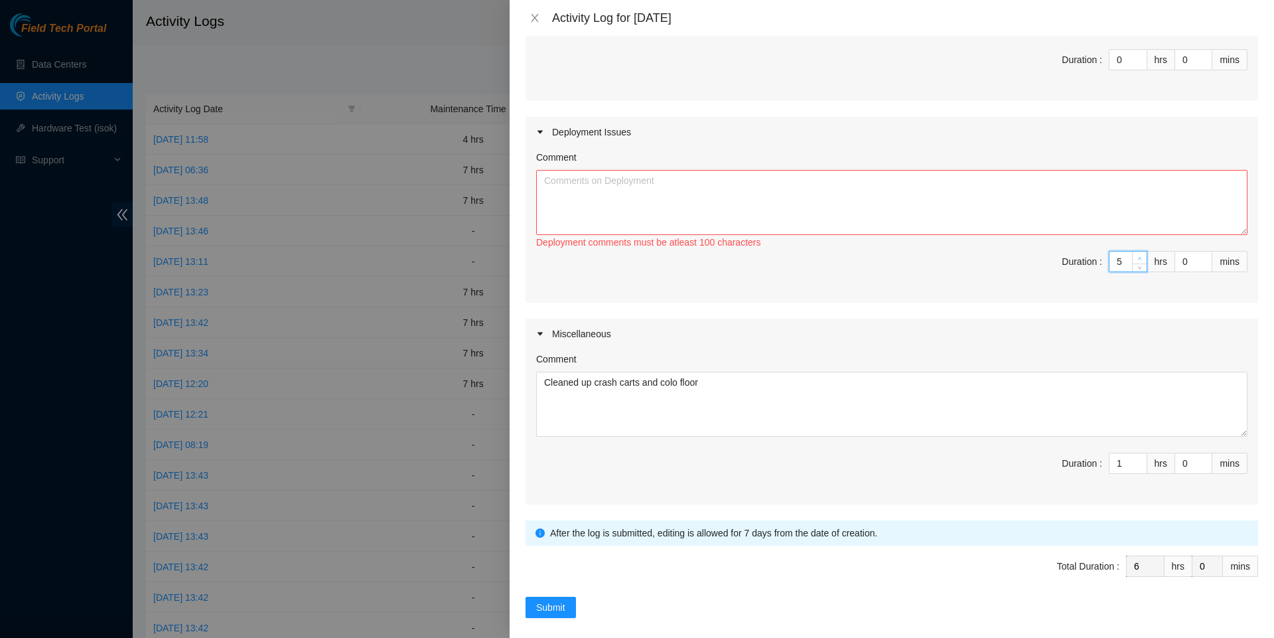
type input "6"
type input "7"
click at [1136, 262] on span "up" at bounding box center [1140, 258] width 8 height 8
click at [1118, 235] on textarea "Comment" at bounding box center [891, 202] width 711 height 65
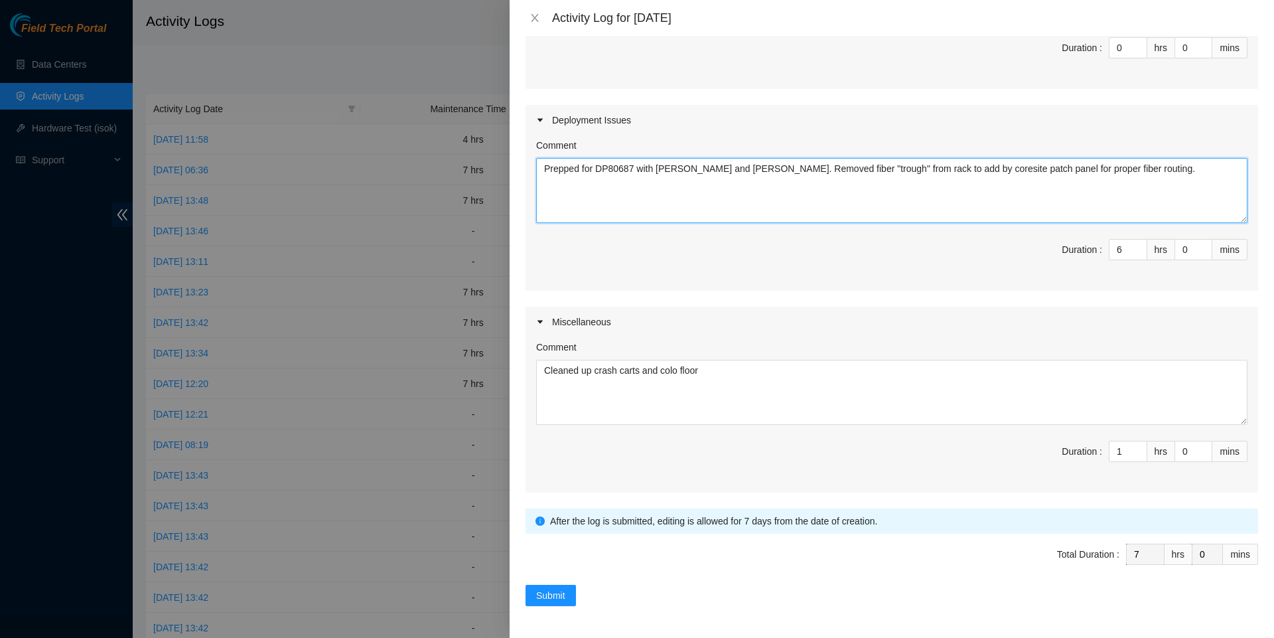
scroll to position [269, 0]
type textarea "Prepped for DP80687 with [PERSON_NAME] and [PERSON_NAME]. Removed fiber "trough…"
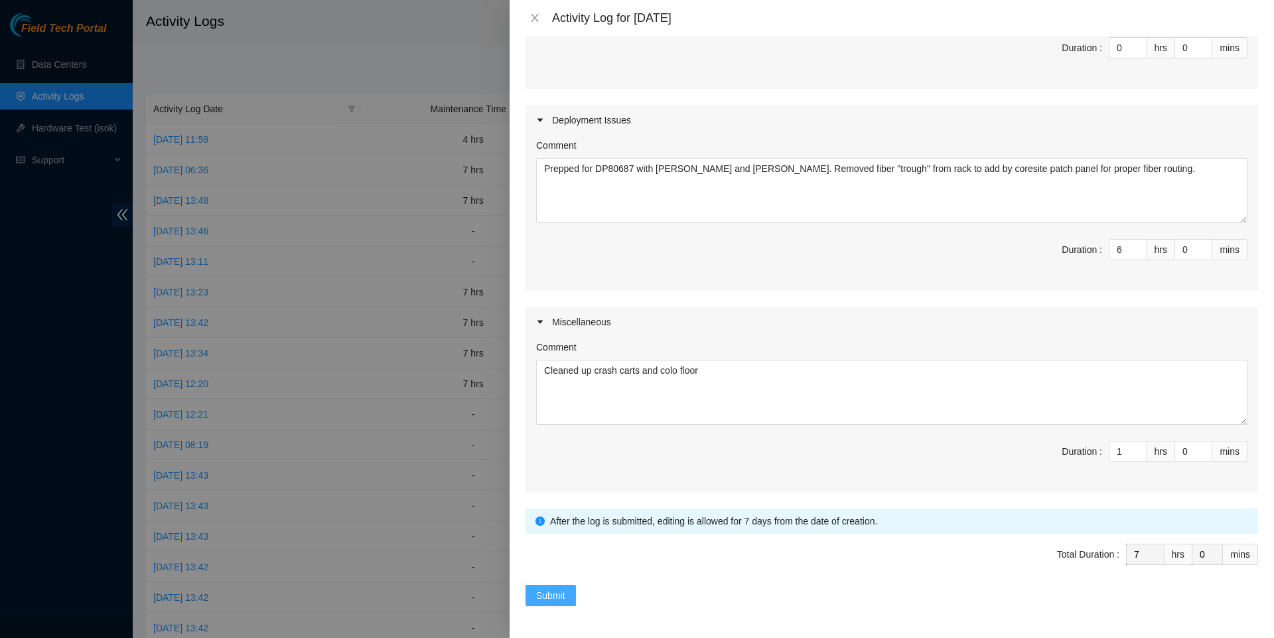
click at [563, 592] on span "Submit" at bounding box center [550, 595] width 29 height 15
